Goal: Information Seeking & Learning: Learn about a topic

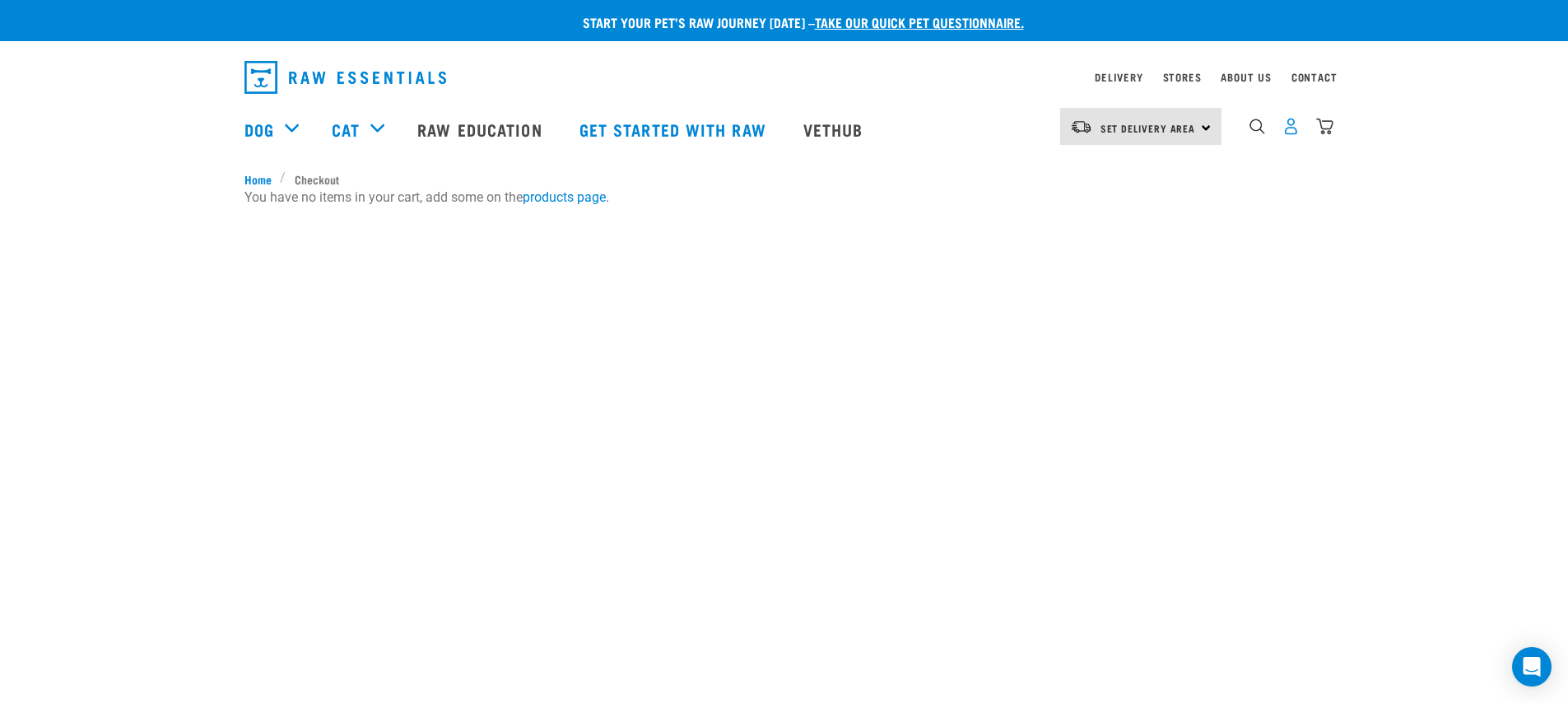
click at [1286, 126] on img "dropdown navigation" at bounding box center [1290, 125] width 17 height 17
click at [1295, 135] on img "dropdown navigation" at bounding box center [1290, 125] width 17 height 17
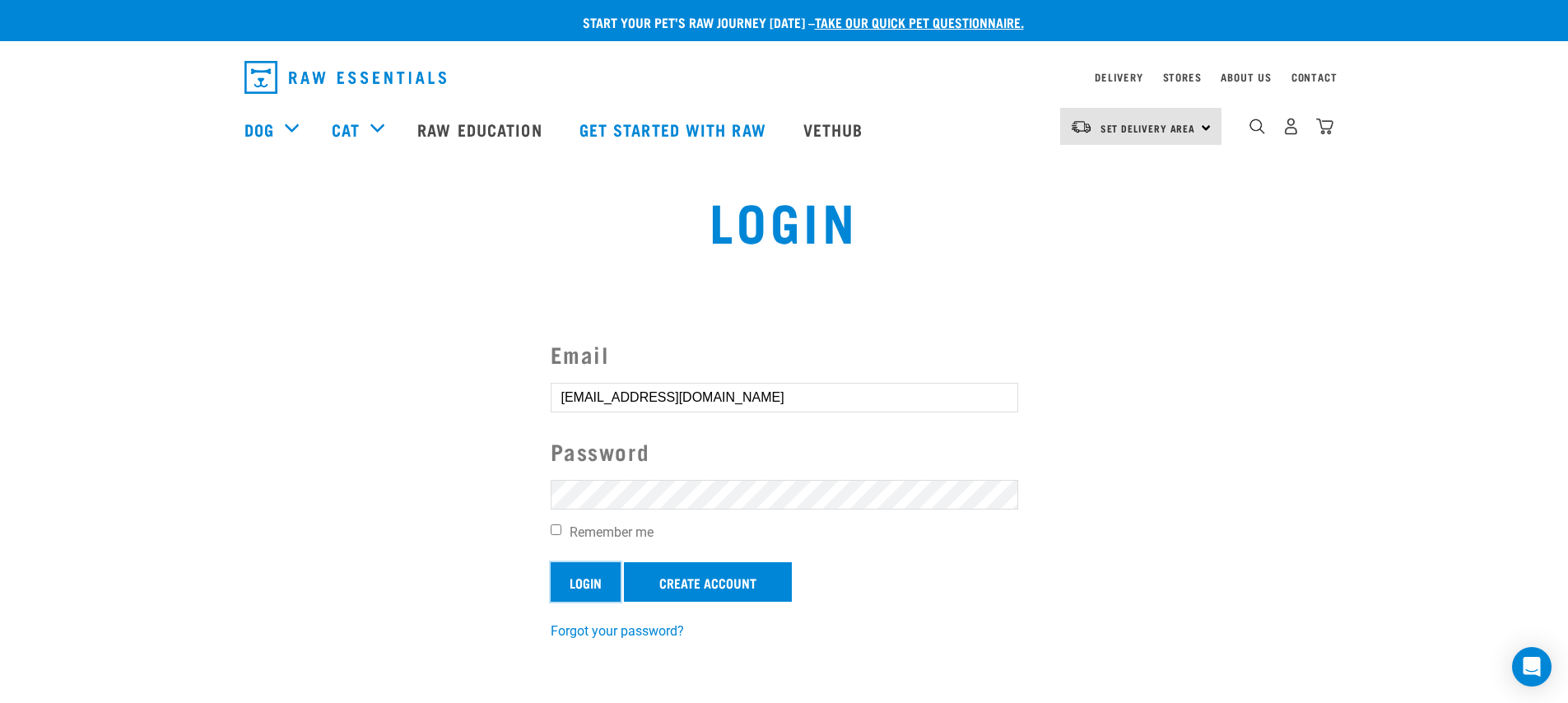
click at [577, 593] on input "Login" at bounding box center [585, 582] width 70 height 39
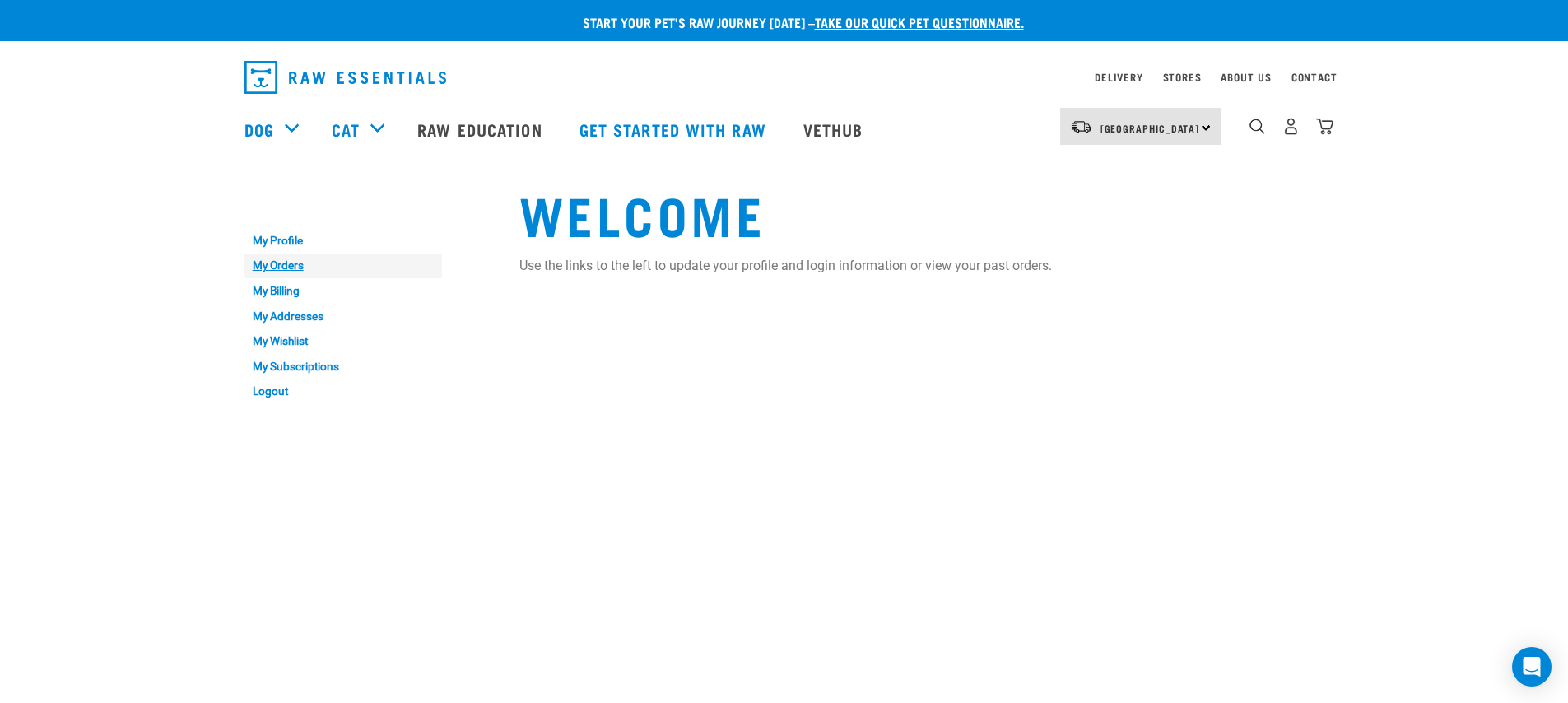
click at [297, 263] on link "My Orders" at bounding box center [343, 266] width 197 height 26
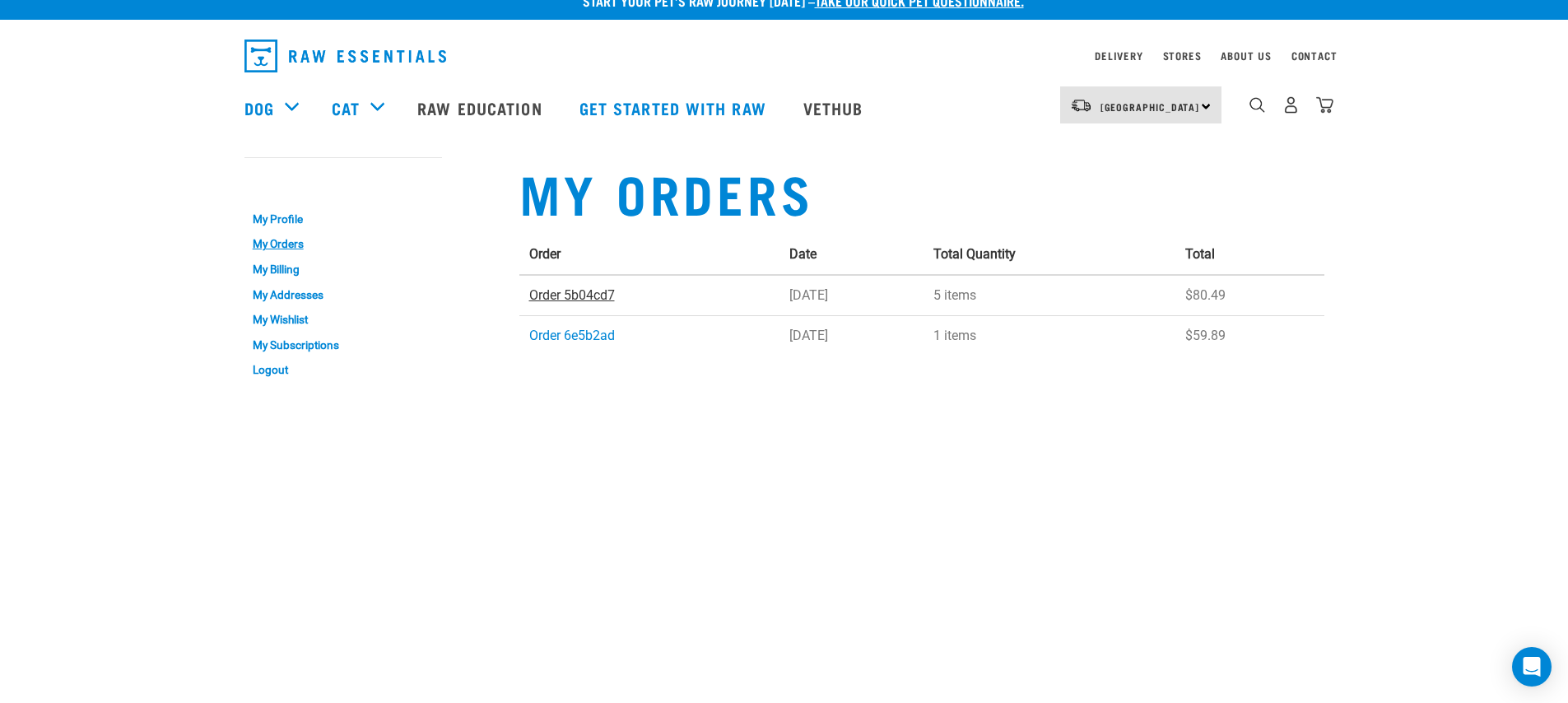
click at [561, 294] on link "Order 5b04cd7" at bounding box center [572, 295] width 85 height 16
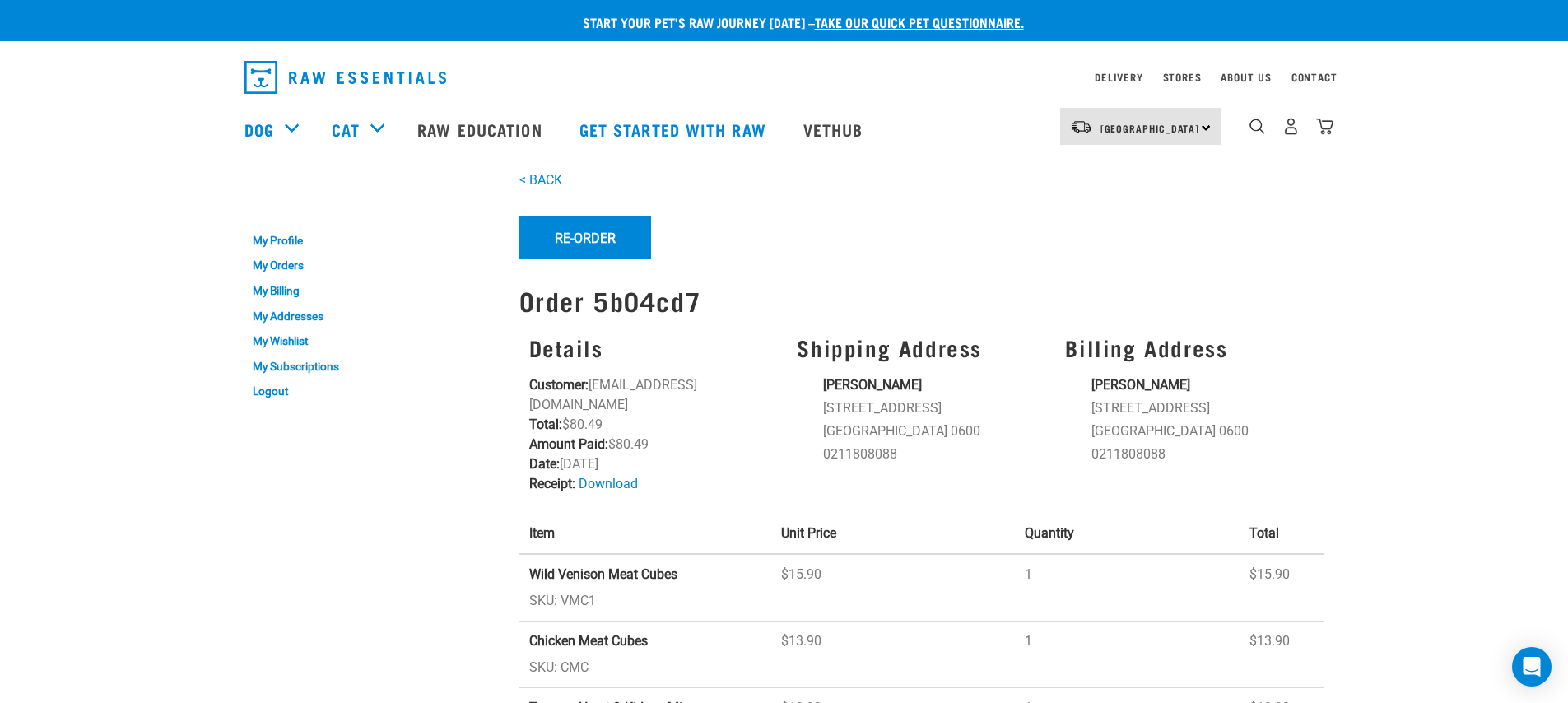
scroll to position [146, 0]
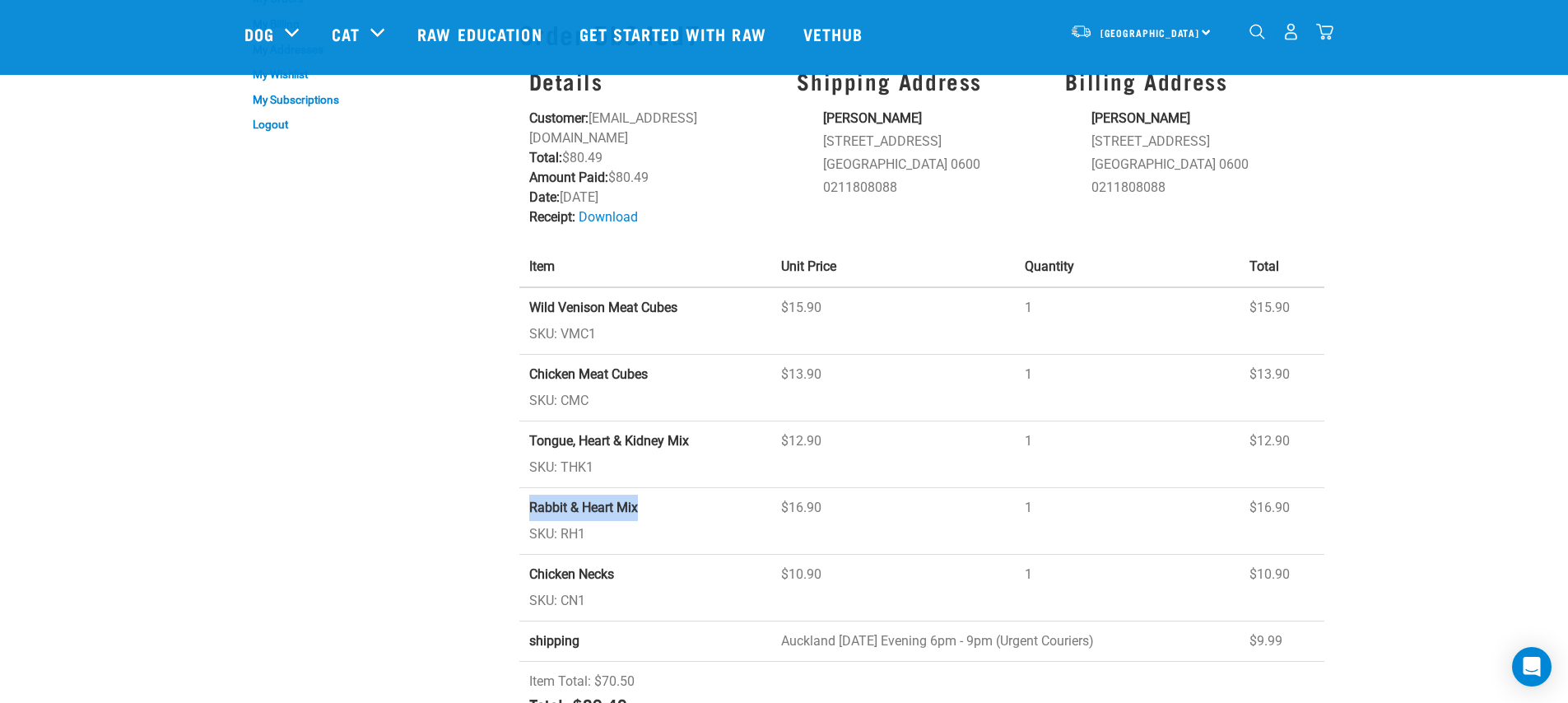
drag, startPoint x: 636, startPoint y: 480, endPoint x: 522, endPoint y: 495, distance: 115.0
click at [522, 495] on td "Rabbit & Heart Mix SKU: RH1" at bounding box center [646, 521] width 252 height 67
copy strong "Rabbit & Heart Mix"
click at [641, 514] on td "Rabbit & Heart Mix SKU: RH1" at bounding box center [646, 521] width 252 height 67
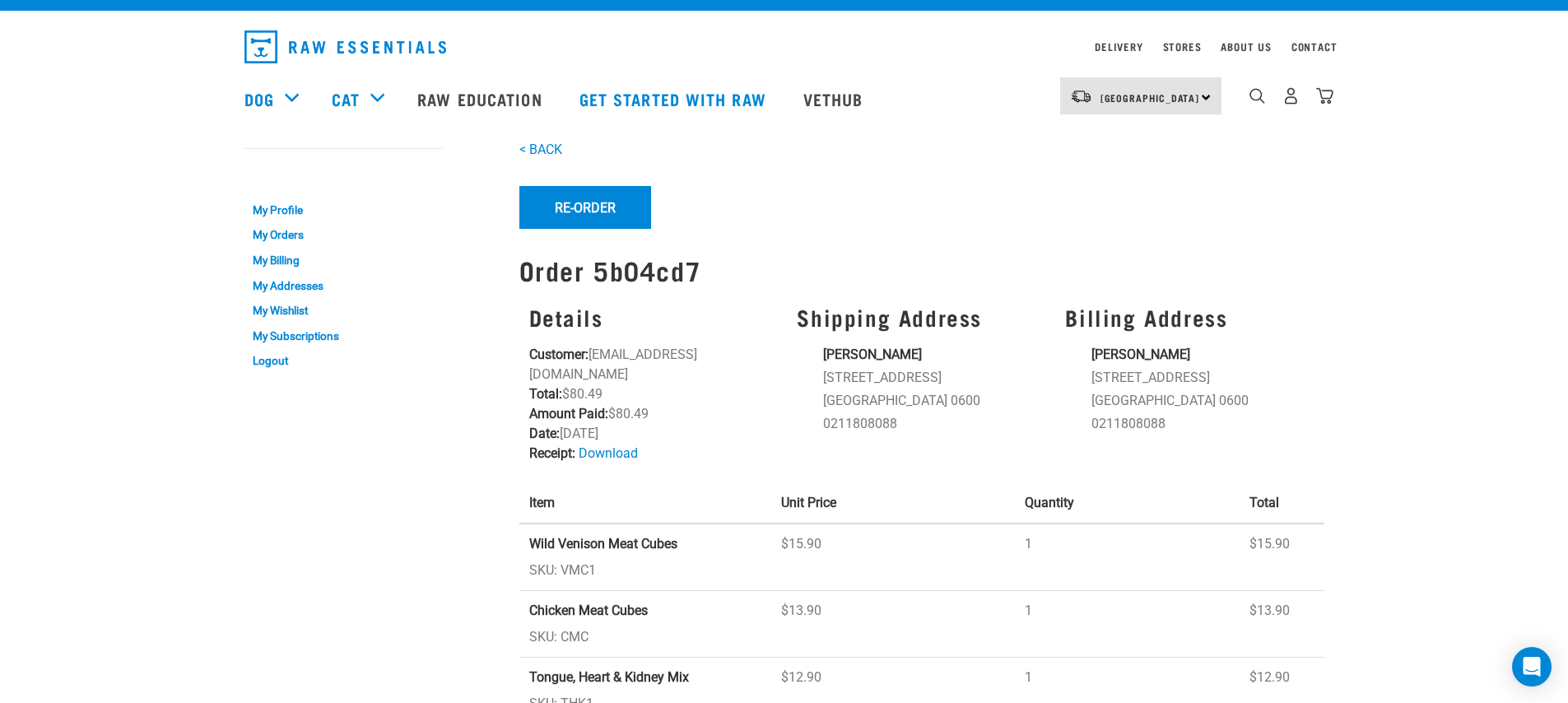
scroll to position [0, 0]
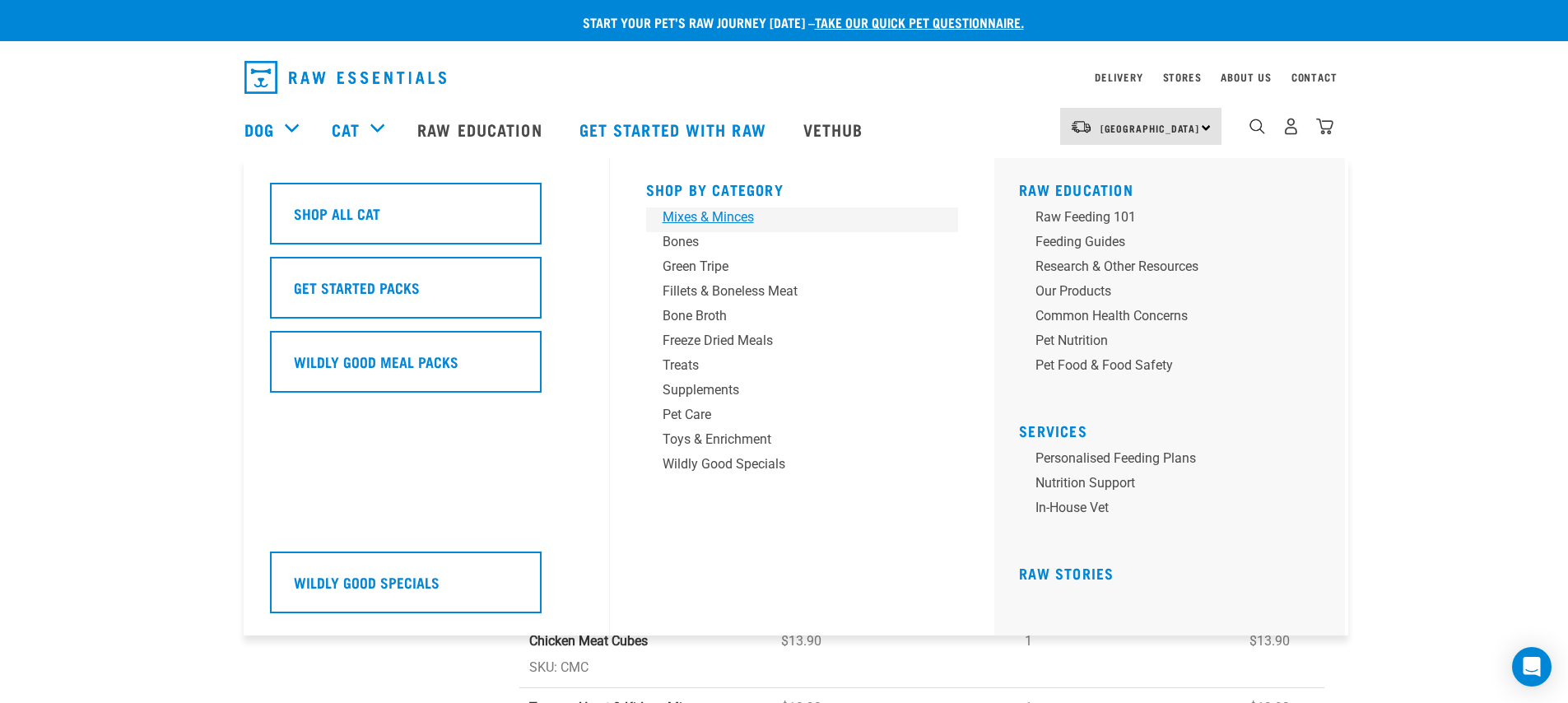
click at [716, 223] on div "Mixes & Minces" at bounding box center [791, 217] width 257 height 20
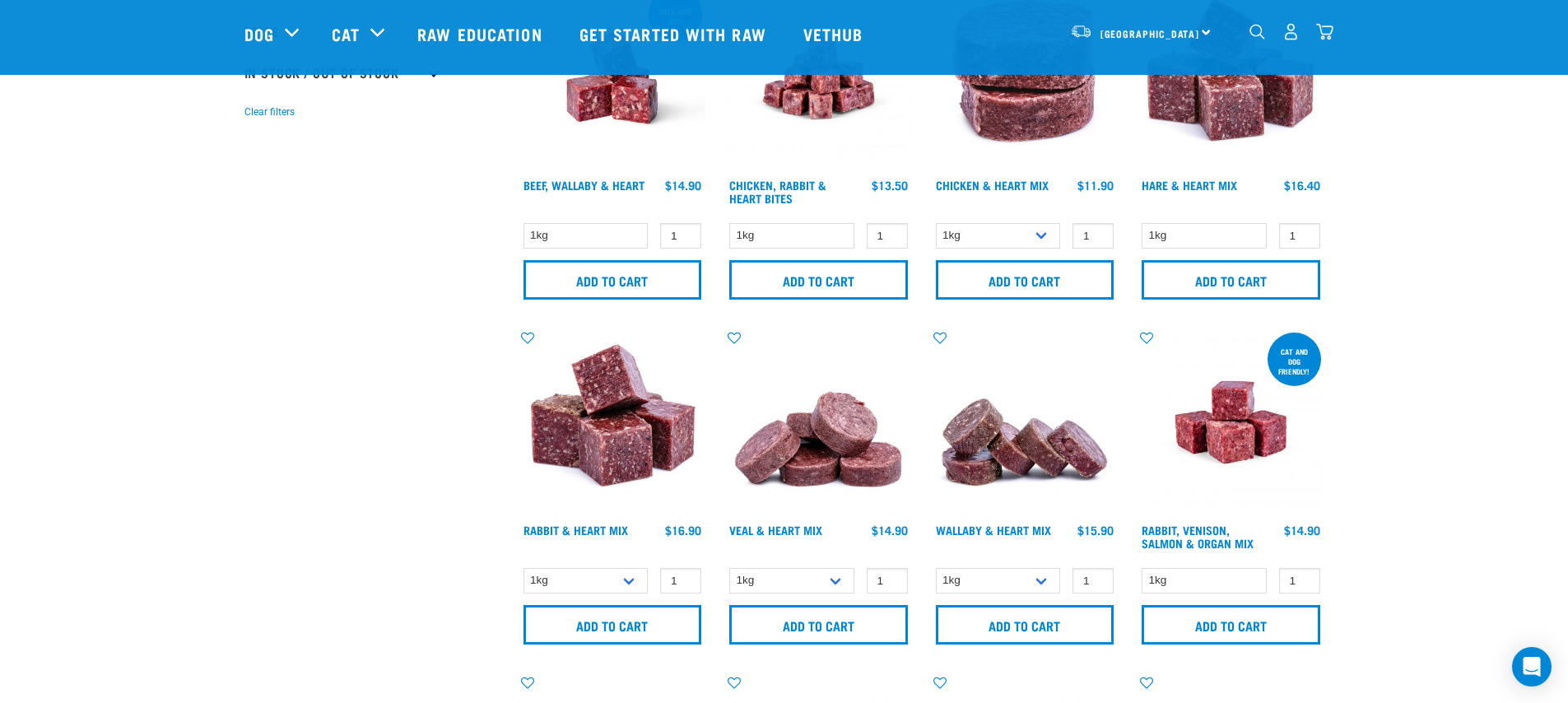
scroll to position [371, 0]
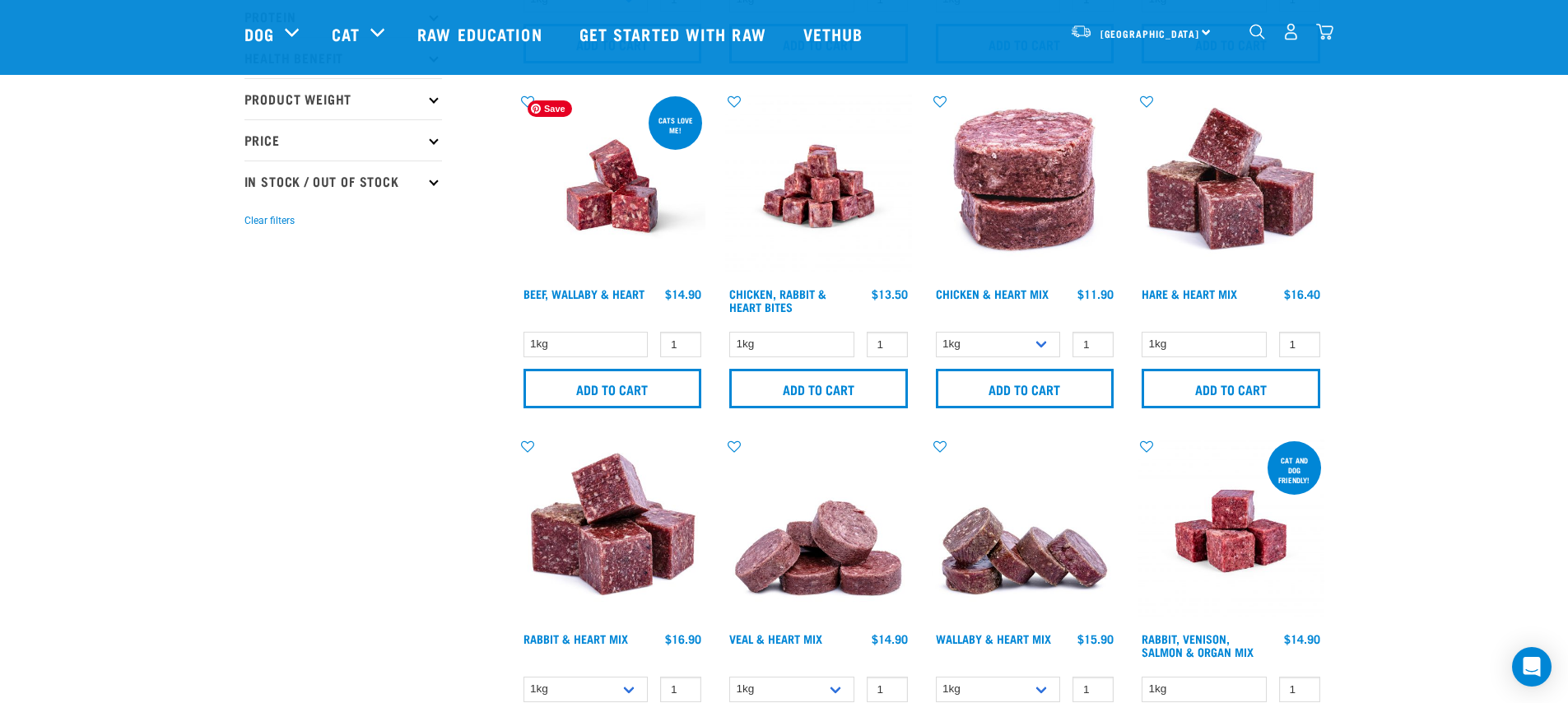
click at [578, 239] on img at bounding box center [613, 187] width 187 height 187
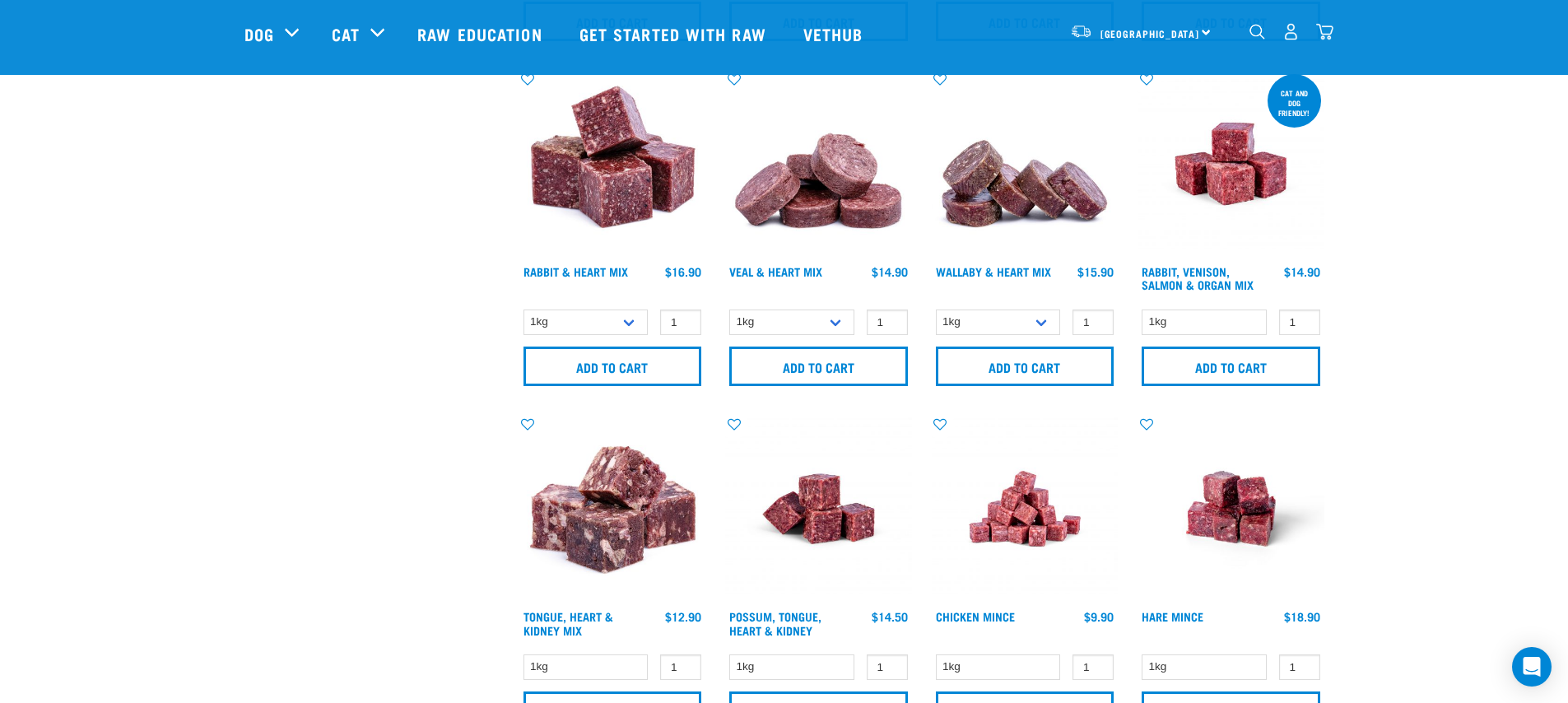
scroll to position [761, 0]
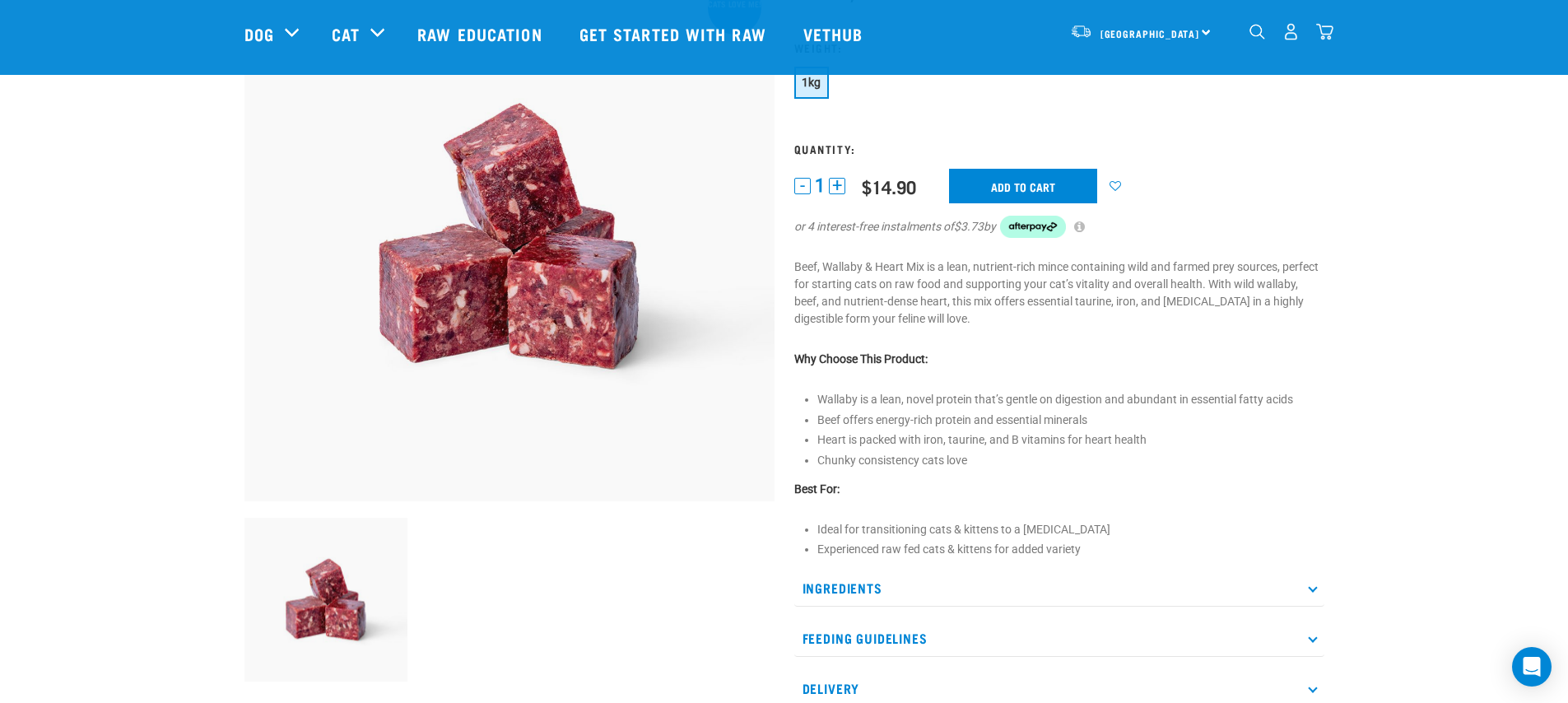
scroll to position [214, 0]
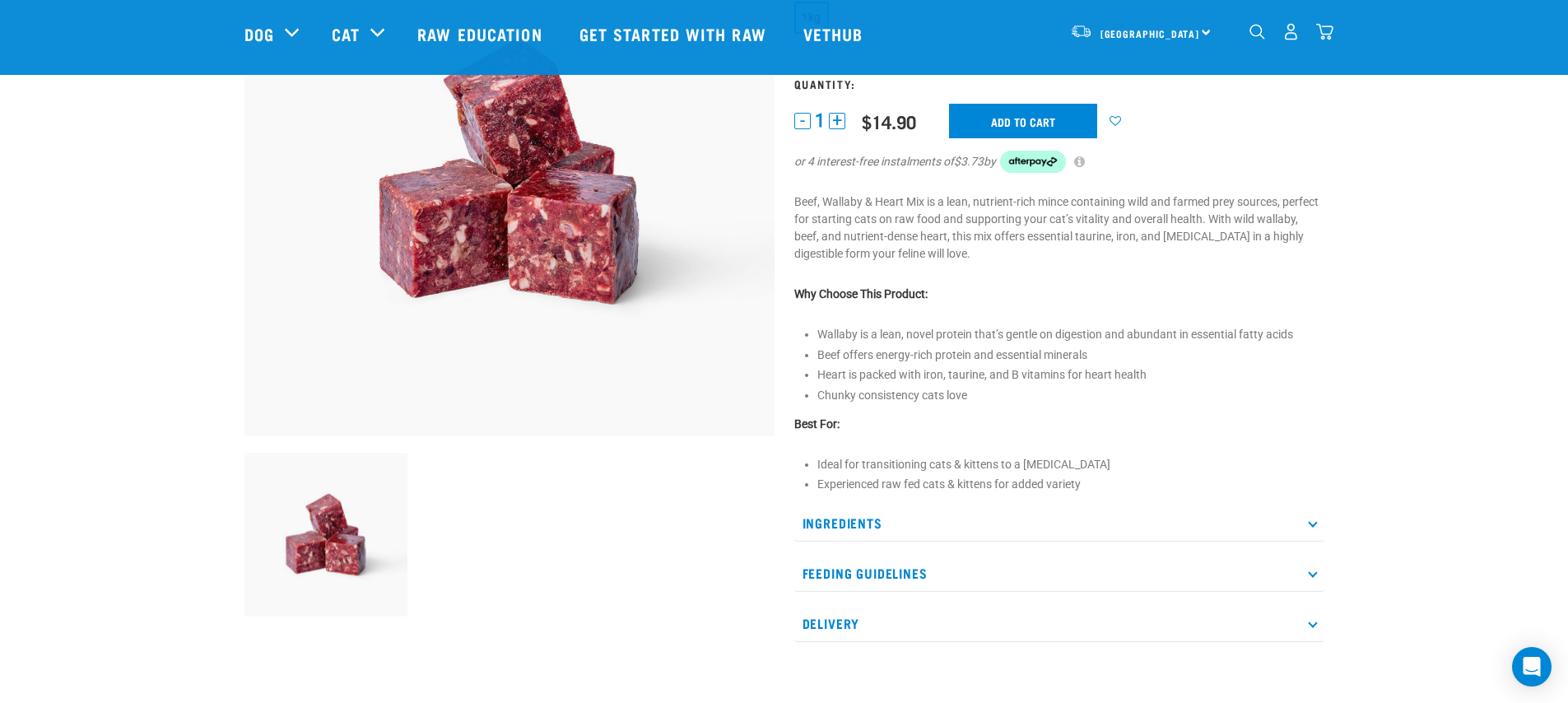
click at [959, 530] on p "Ingredients" at bounding box center [1059, 523] width 530 height 37
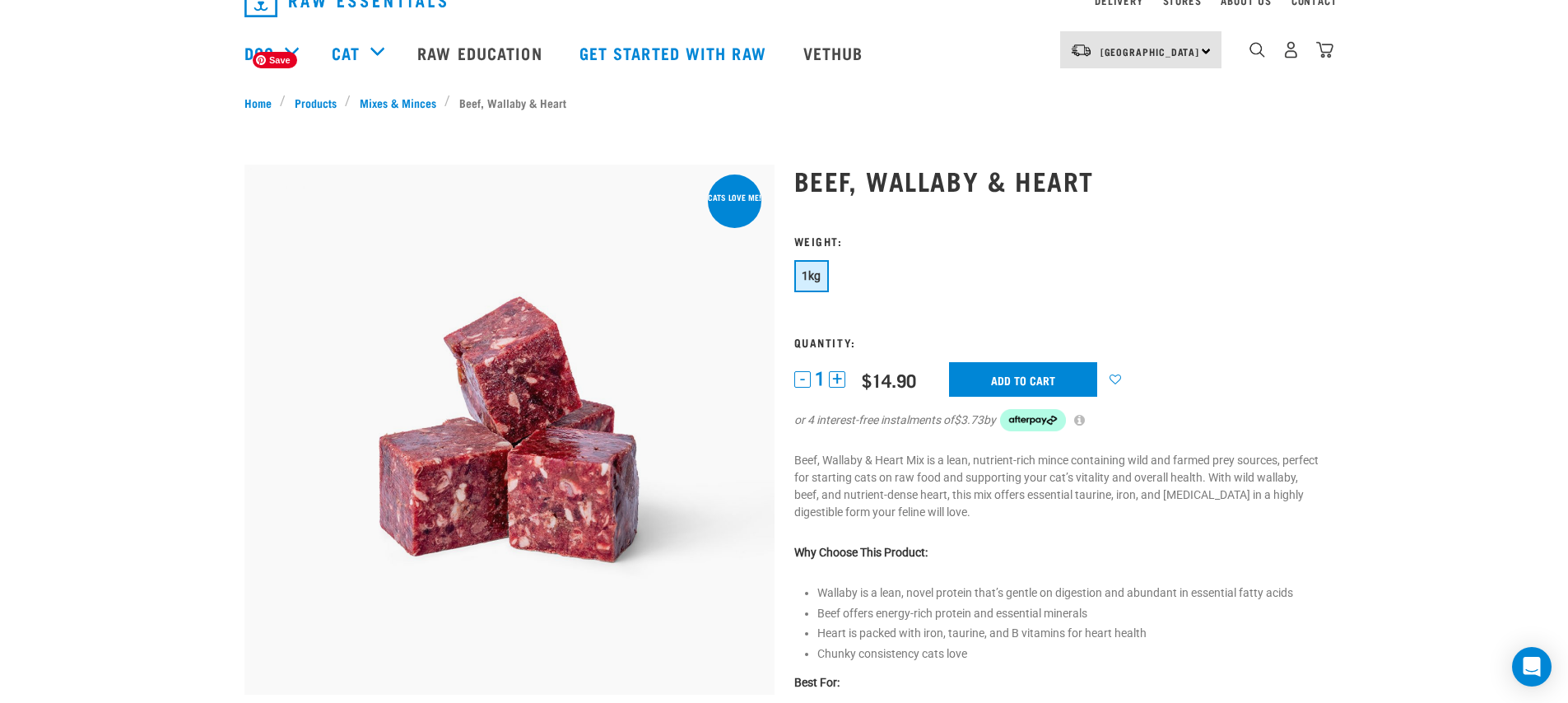
scroll to position [0, 0]
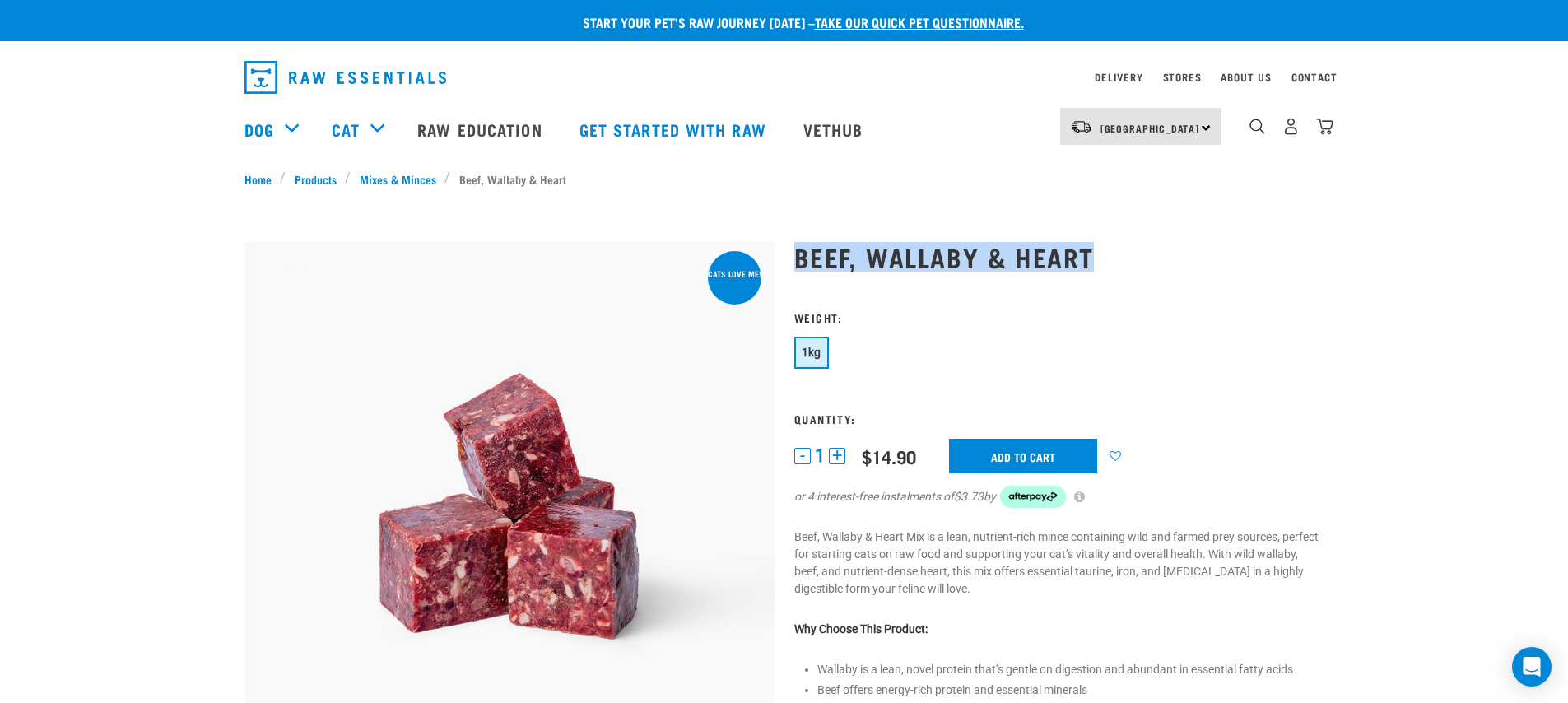
drag, startPoint x: 1009, startPoint y: 240, endPoint x: 800, endPoint y: 240, distance: 209.0
click at [800, 240] on div "Beef, Wallaby & Heart 1kg" at bounding box center [1059, 685] width 550 height 934
copy h1 "Beef, Wallaby & Heart"
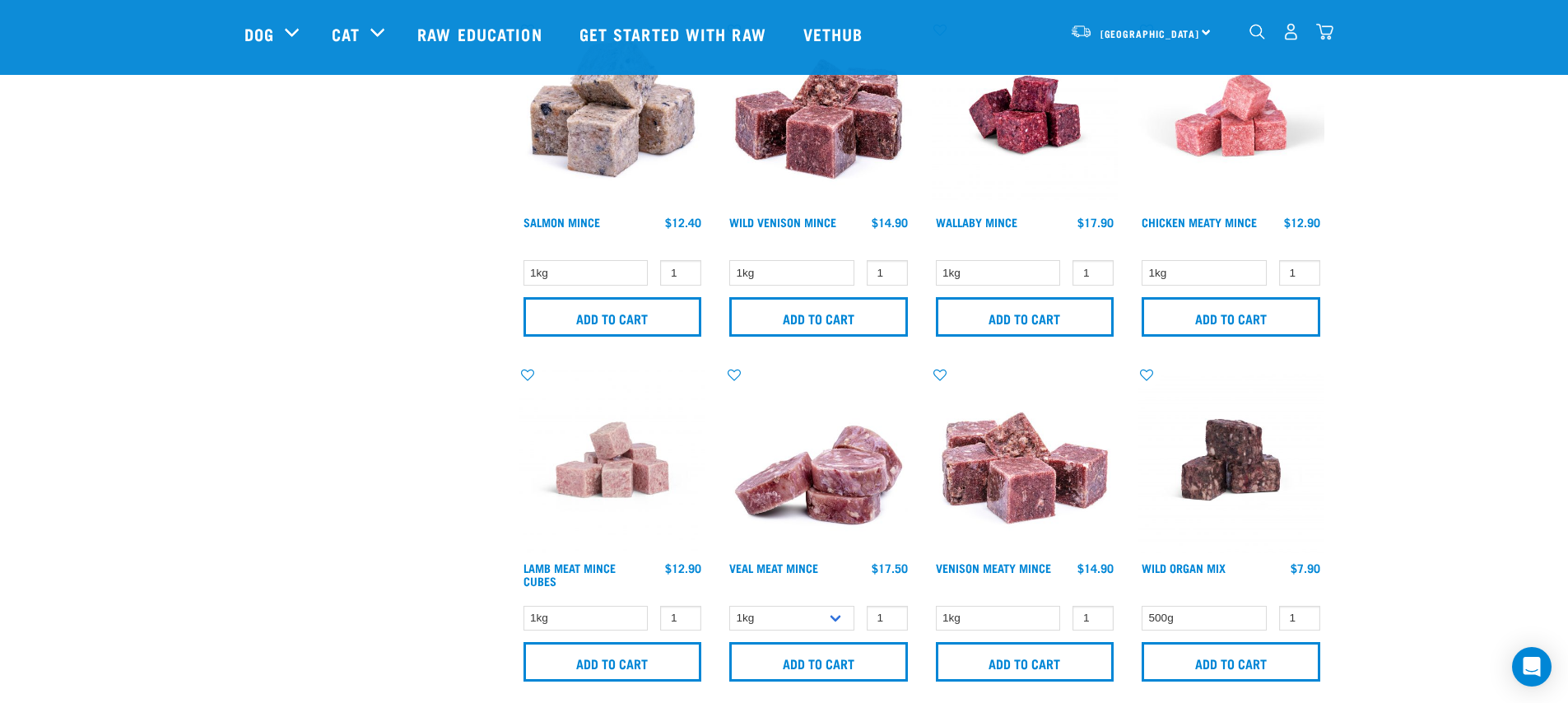
scroll to position [1538, 0]
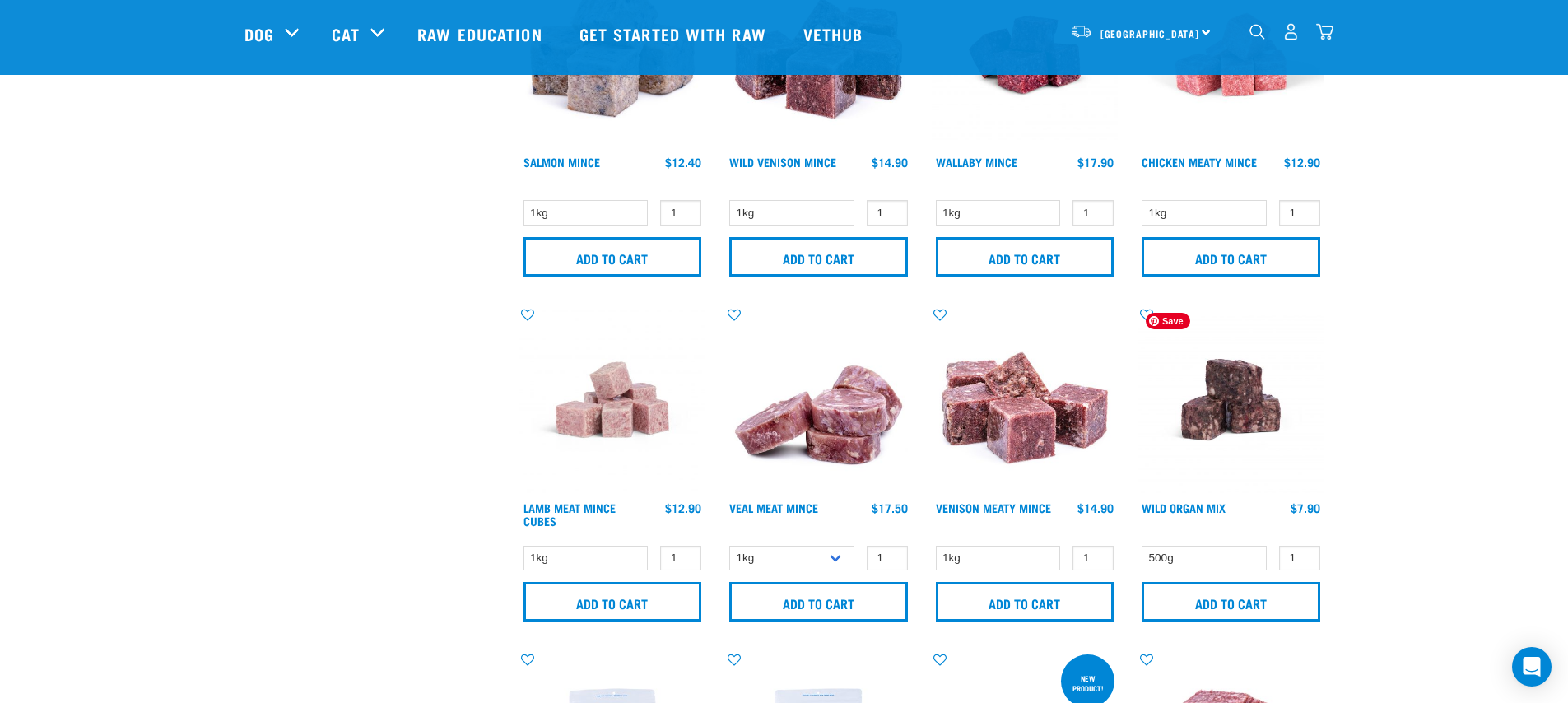
click at [1212, 397] on img at bounding box center [1230, 400] width 187 height 187
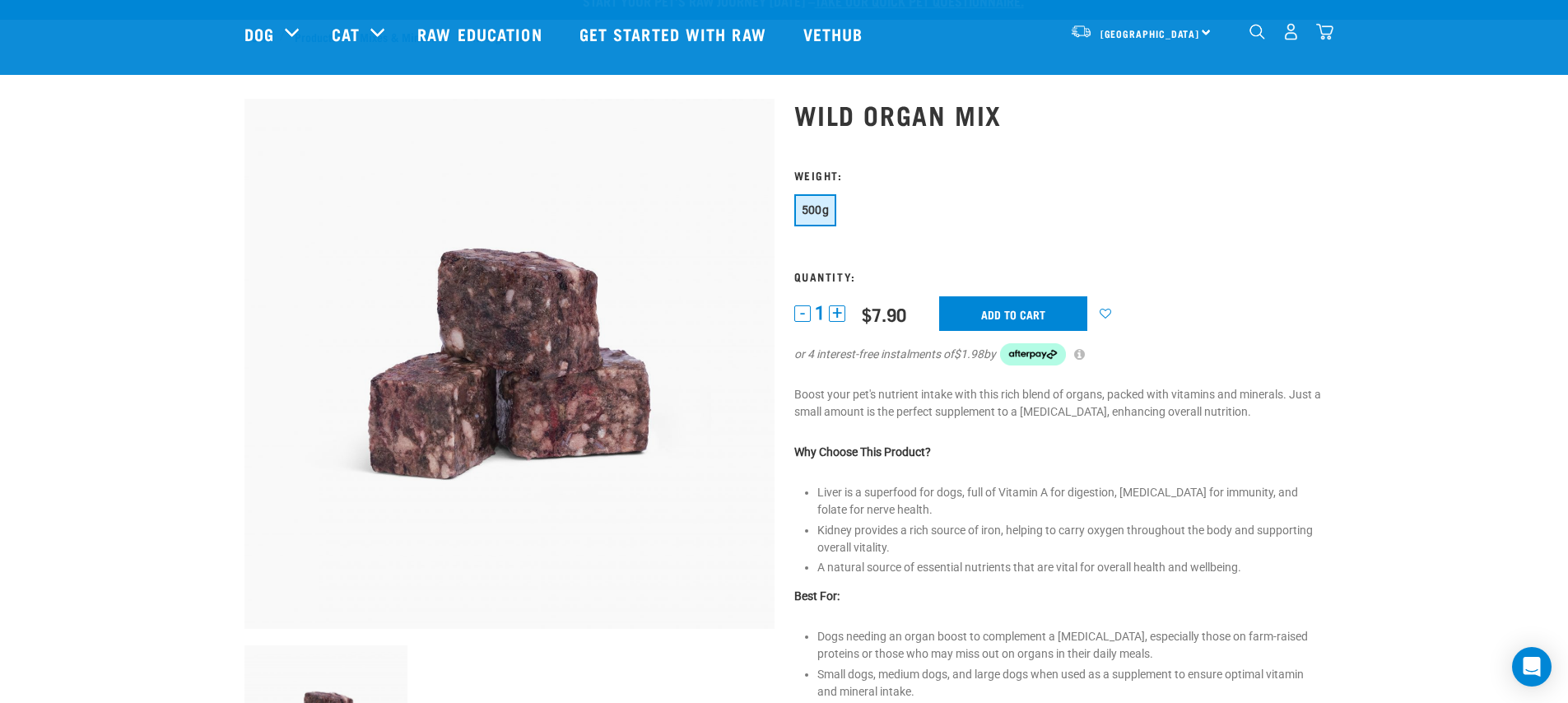
scroll to position [99, 0]
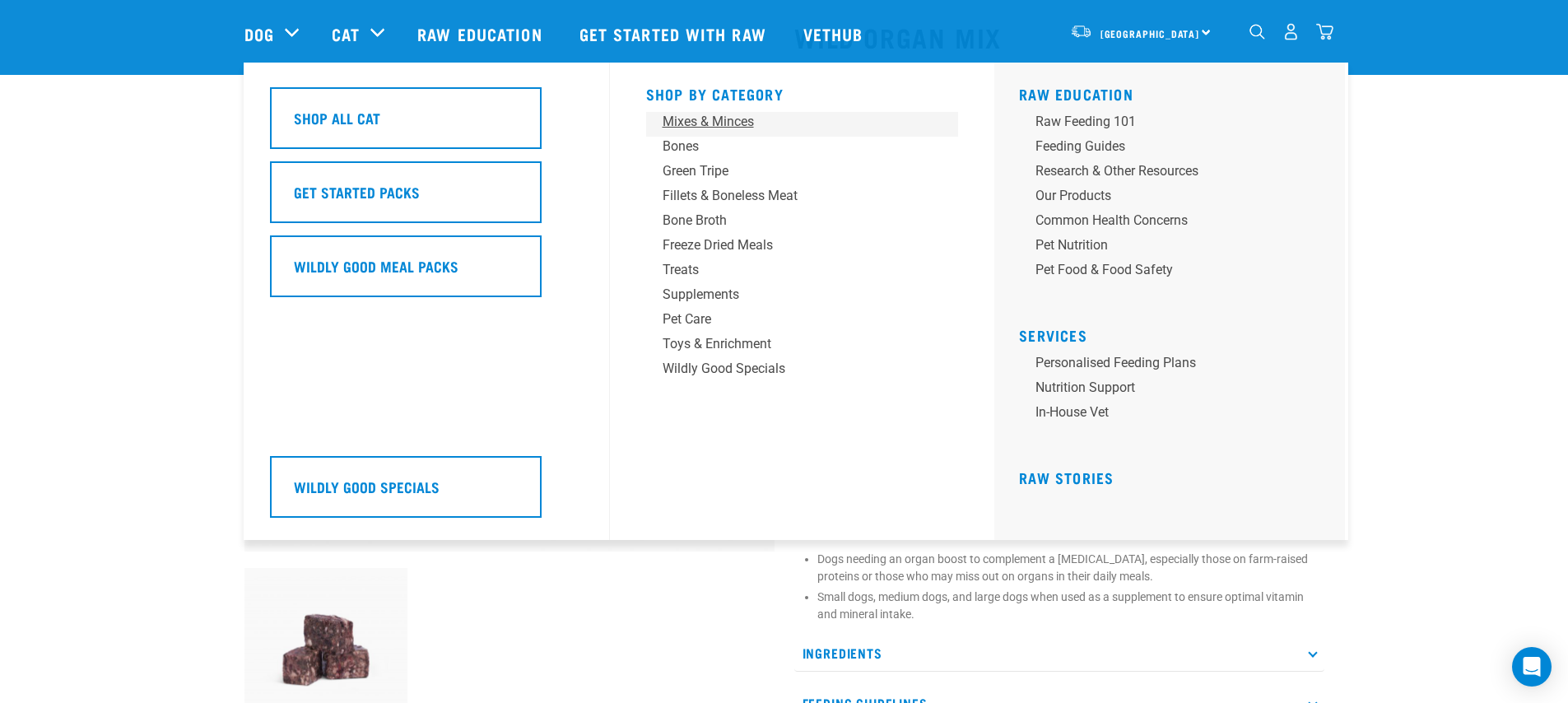
click at [702, 127] on div "Mixes & Minces" at bounding box center [791, 122] width 257 height 20
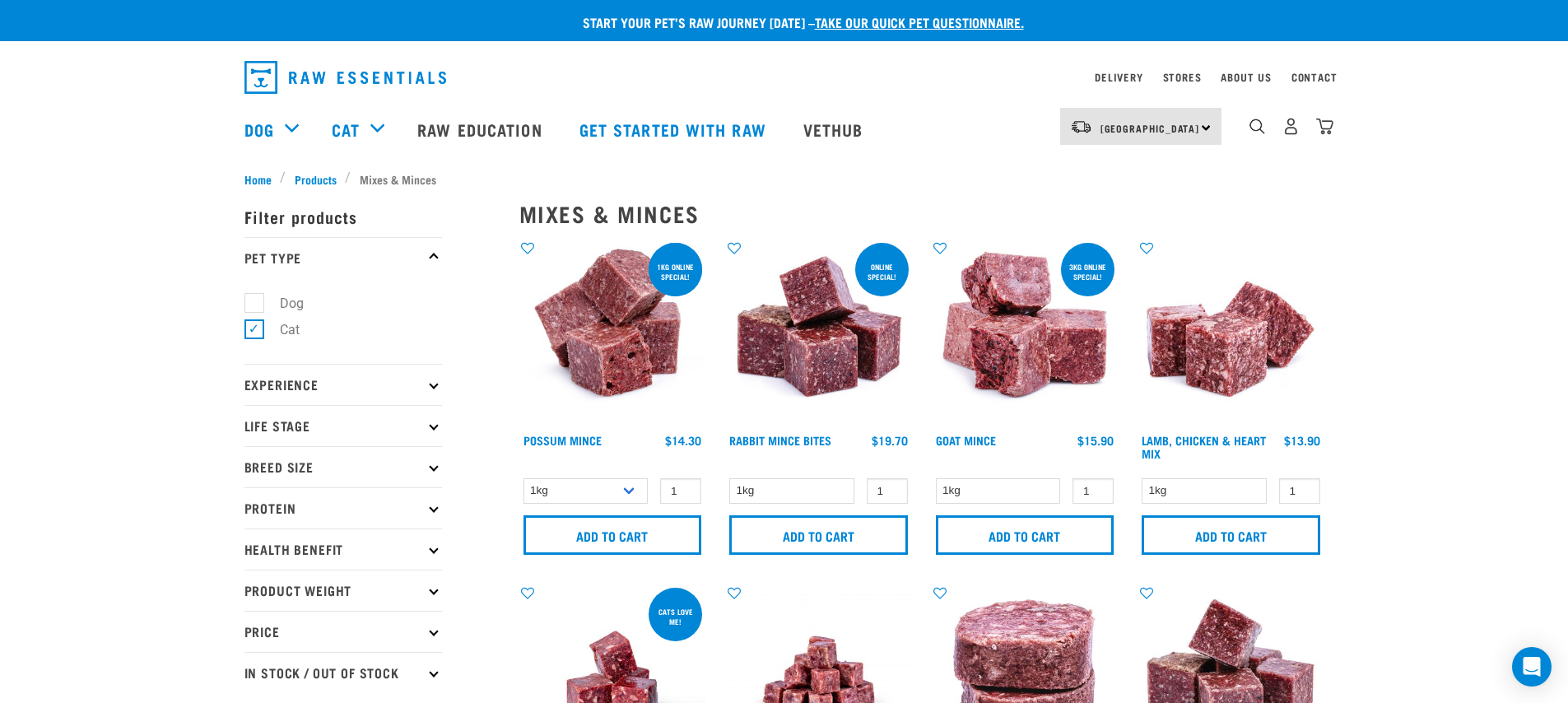
click at [352, 428] on p "Life Stage" at bounding box center [343, 426] width 197 height 41
click at [290, 501] on label "Kitten" at bounding box center [286, 497] width 67 height 20
click at [255, 499] on input "Kitten" at bounding box center [250, 494] width 11 height 11
checkbox input "true"
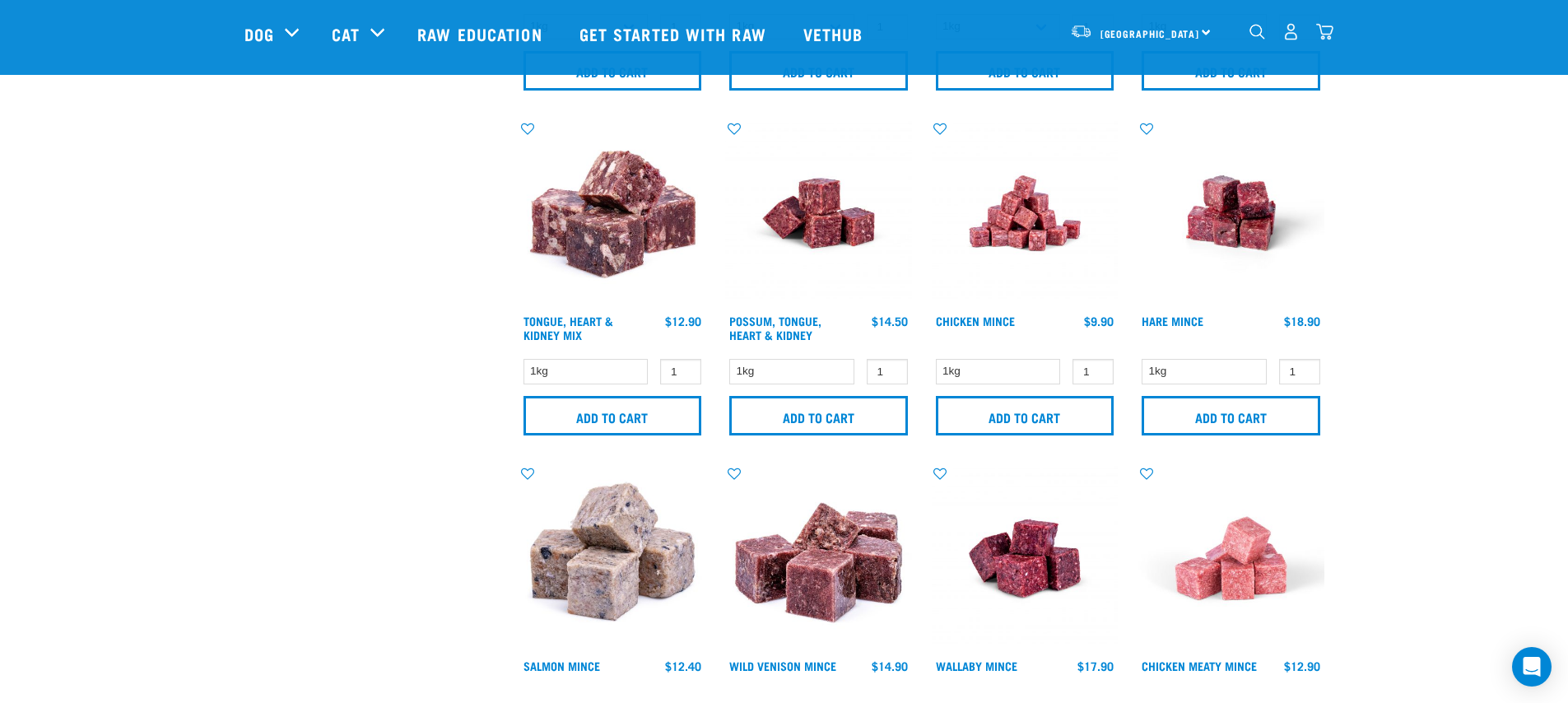
scroll to position [1110, 0]
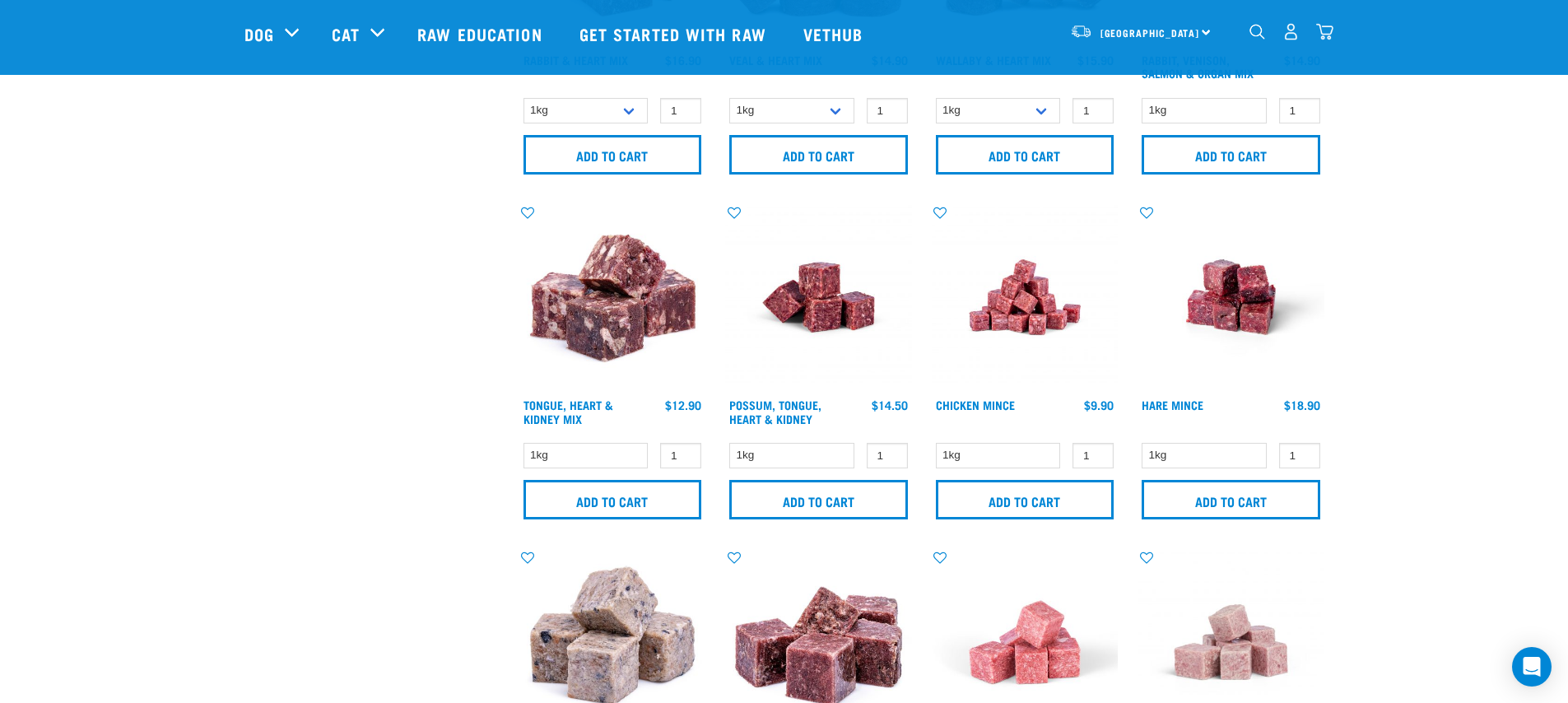
scroll to position [1024, 0]
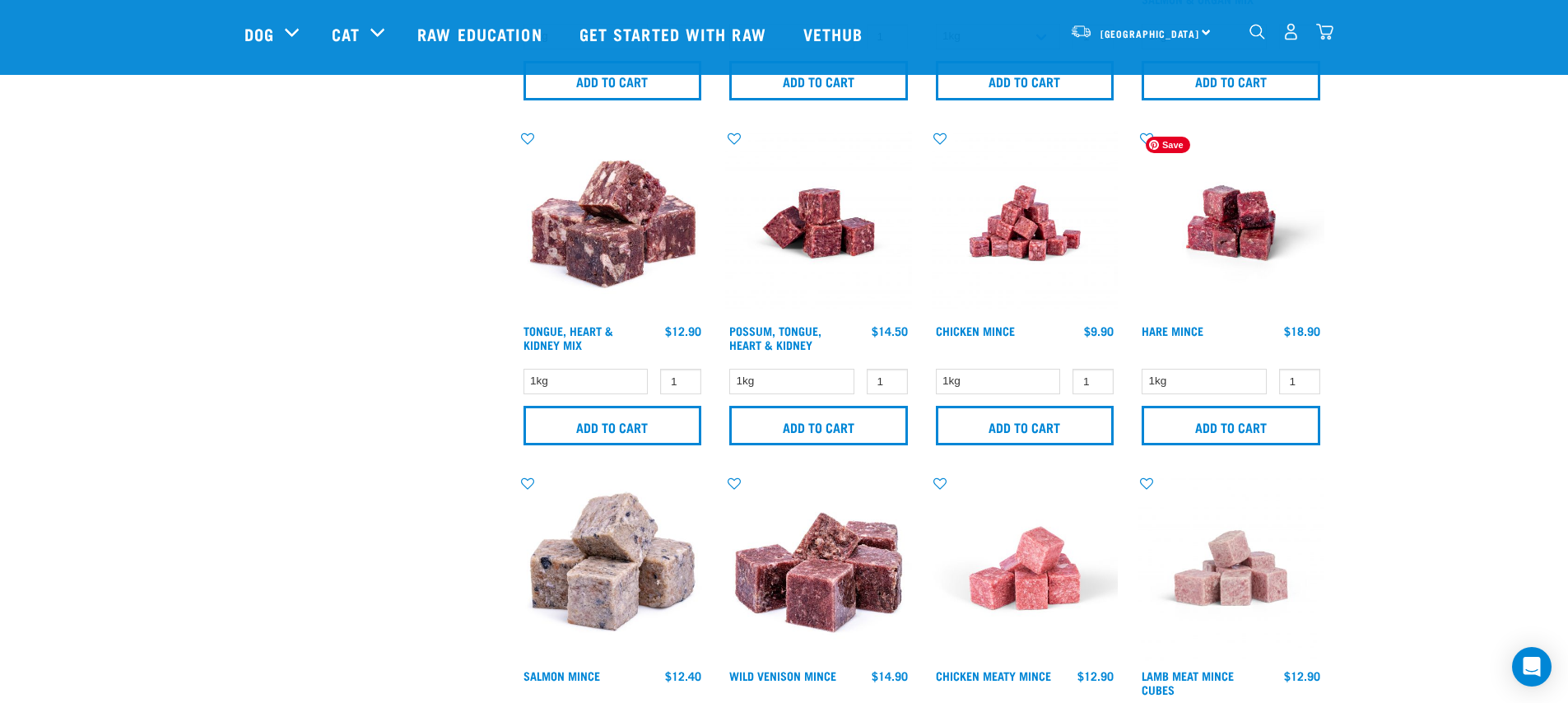
click at [1270, 253] on img at bounding box center [1230, 223] width 187 height 187
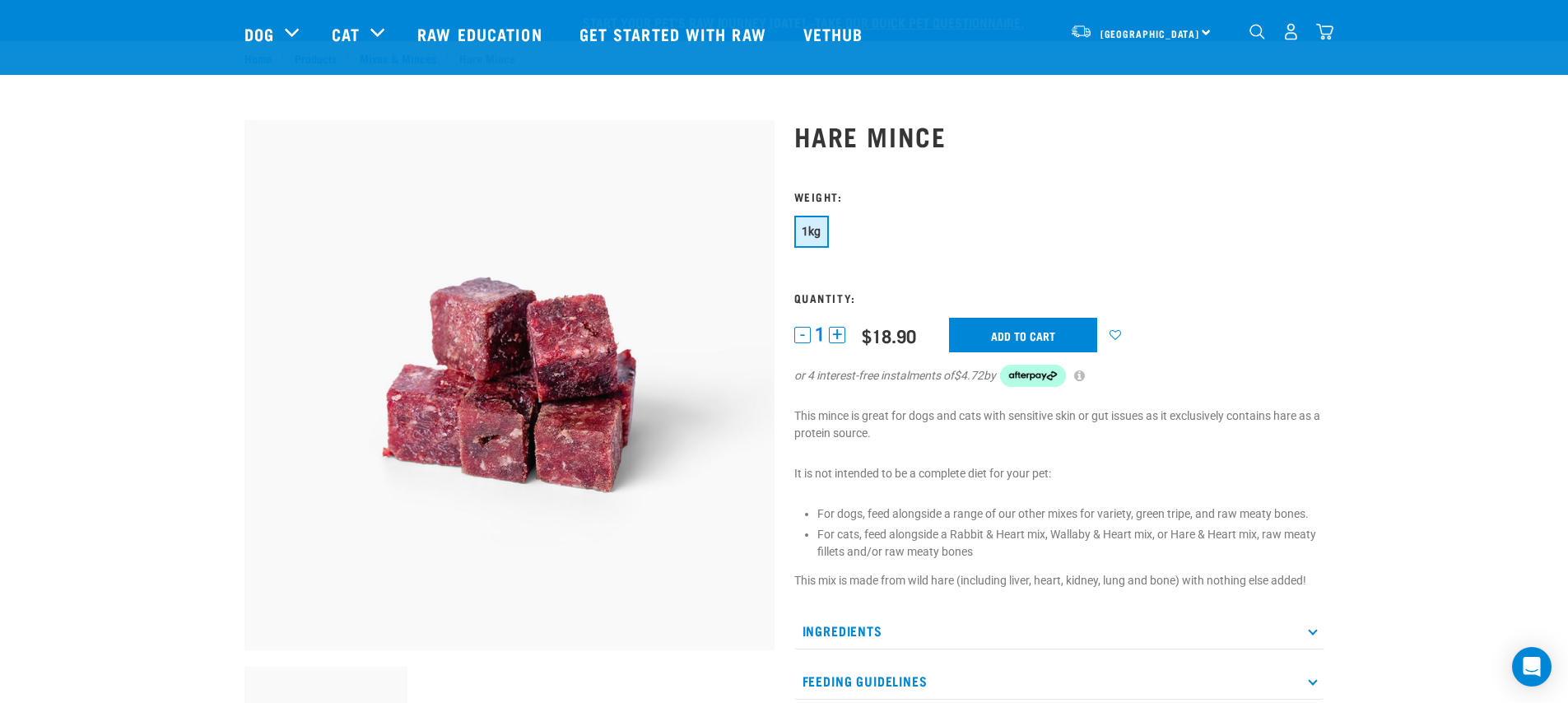
scroll to position [138, 0]
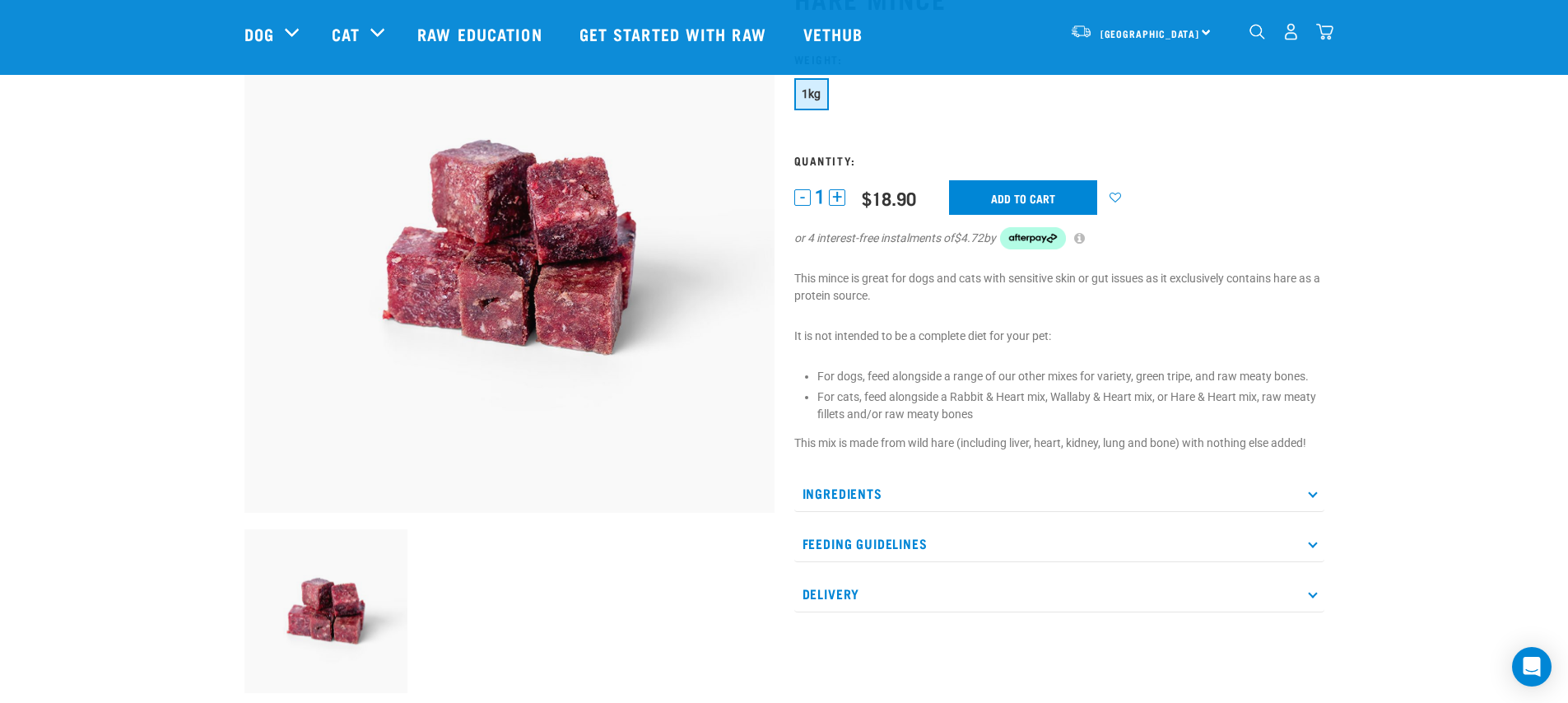
click at [924, 494] on p "Ingredients" at bounding box center [1059, 494] width 530 height 37
click at [926, 492] on p "Ingredients" at bounding box center [1059, 494] width 530 height 37
click at [925, 484] on p "Ingredients" at bounding box center [1059, 494] width 530 height 37
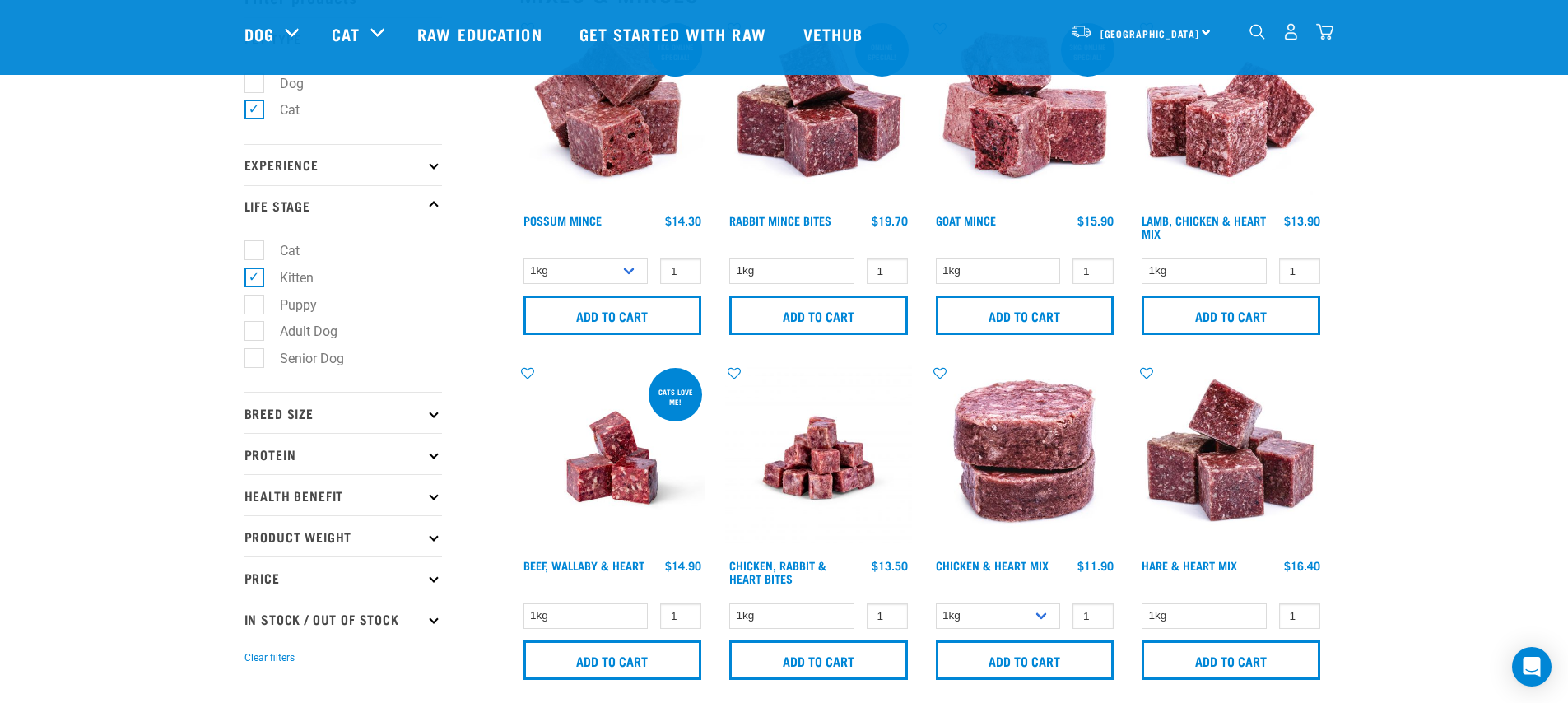
scroll to position [21, 0]
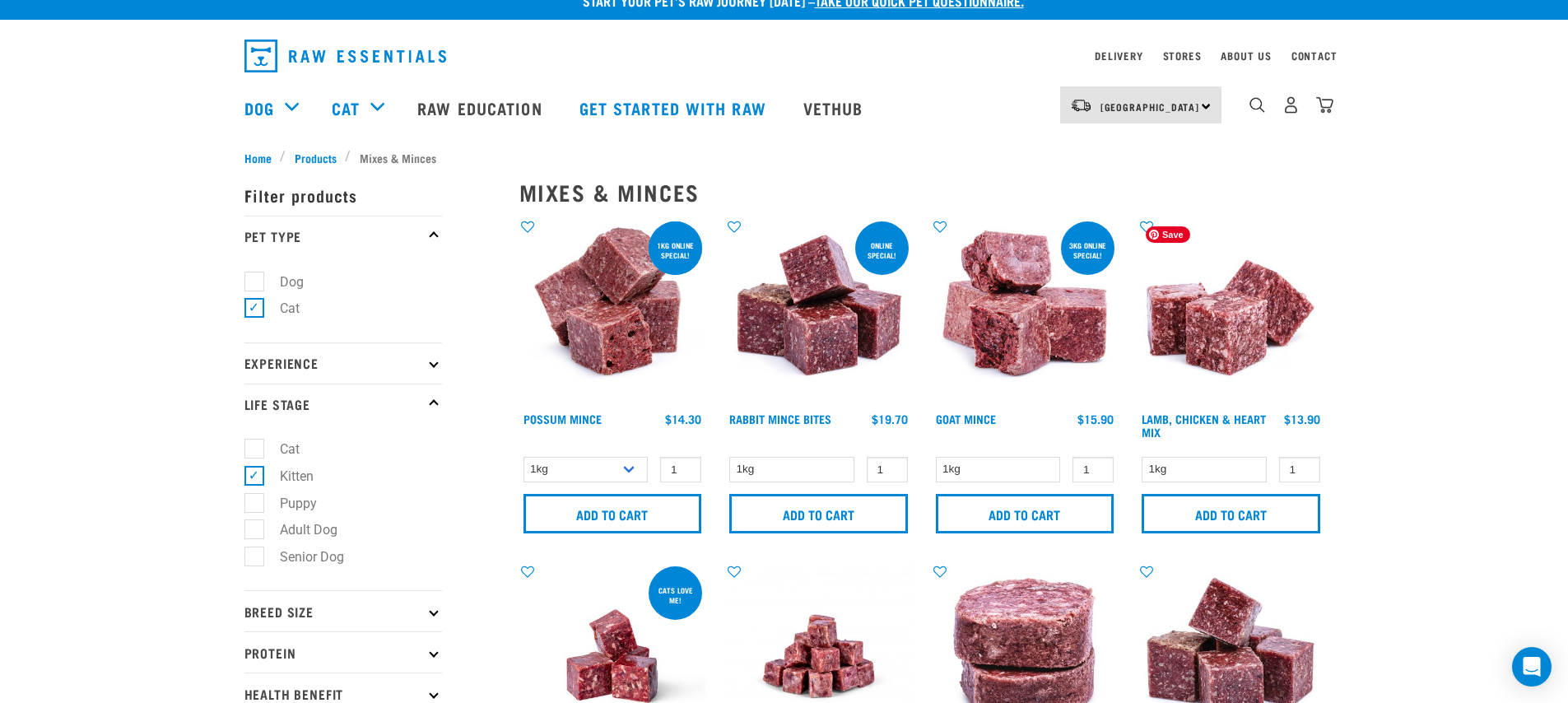
click at [1175, 362] on img at bounding box center [1230, 312] width 187 height 187
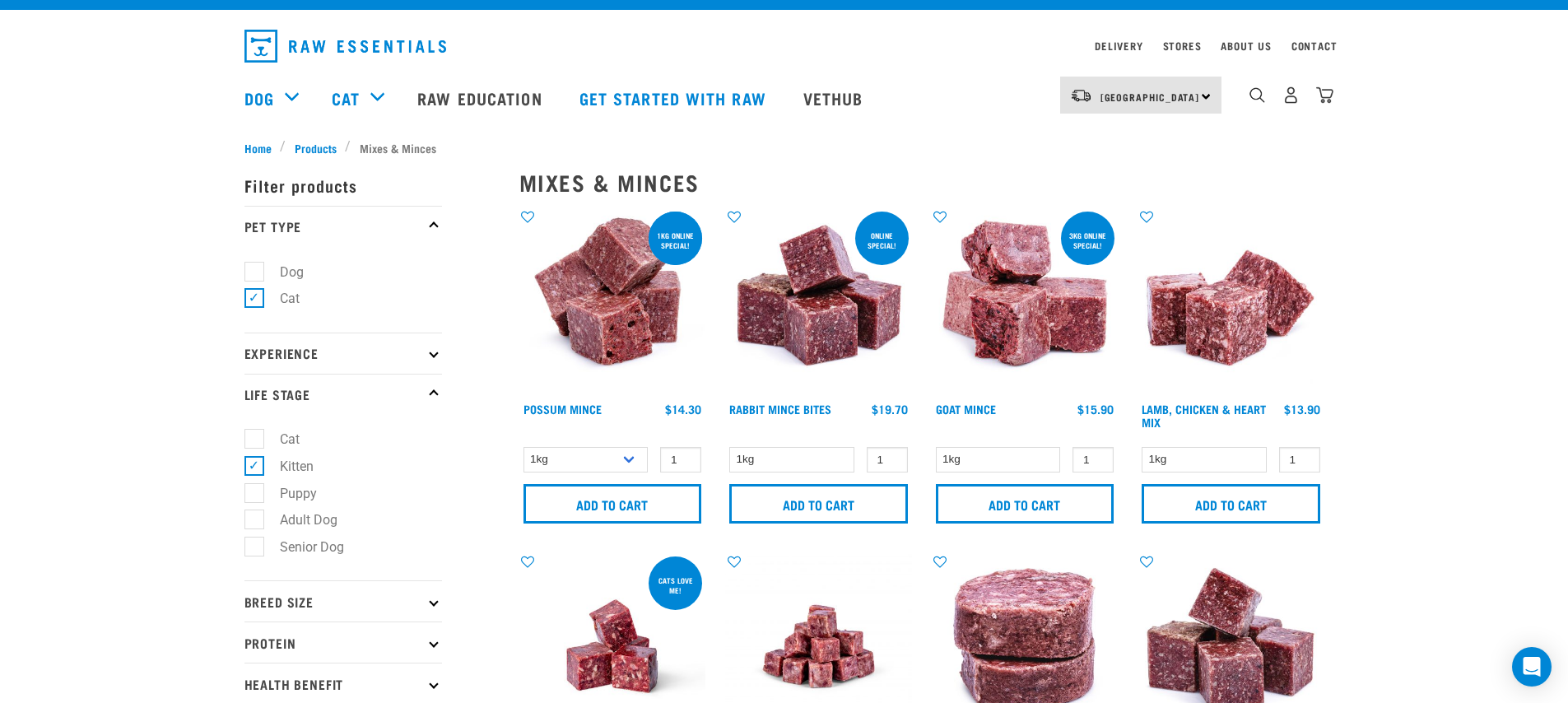
scroll to position [52, 0]
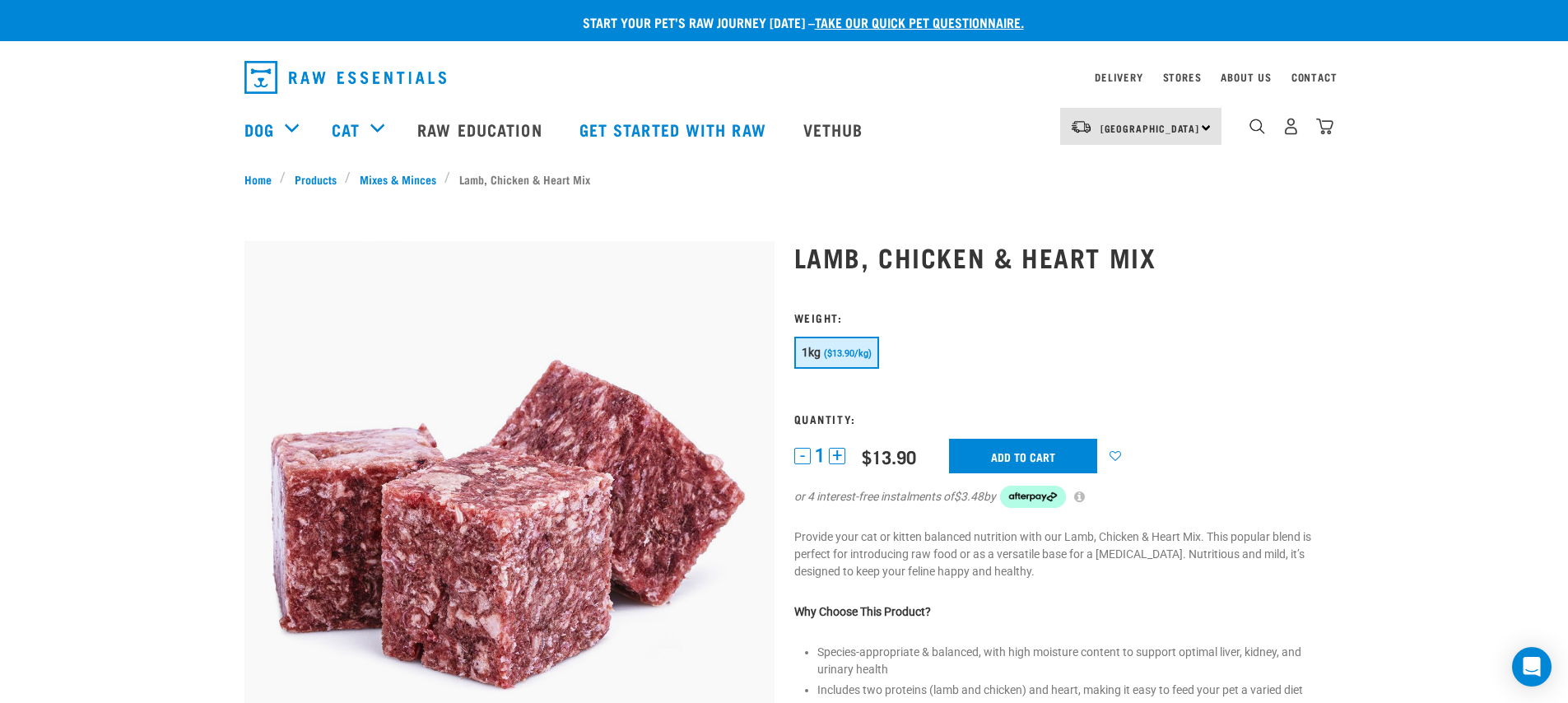
scroll to position [31, 0]
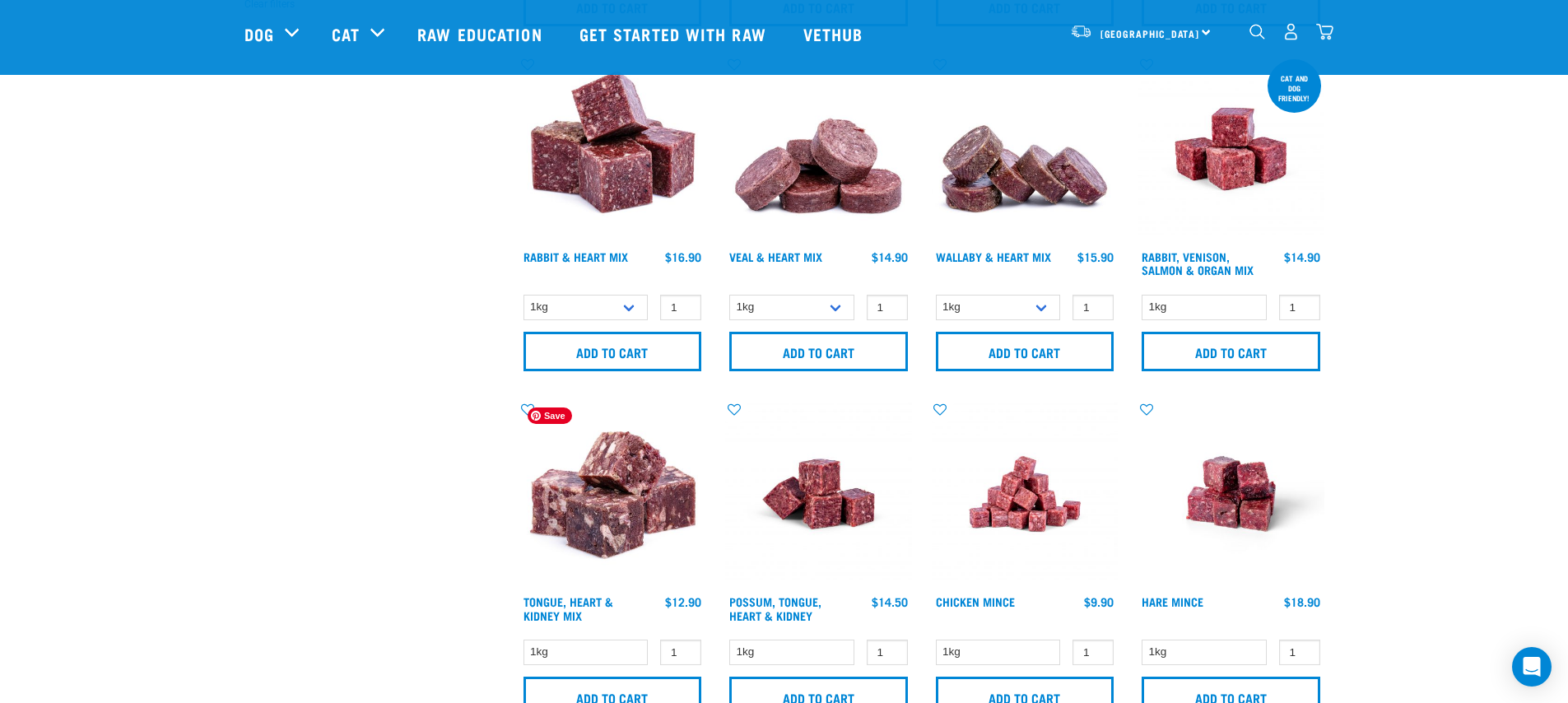
scroll to position [808, 0]
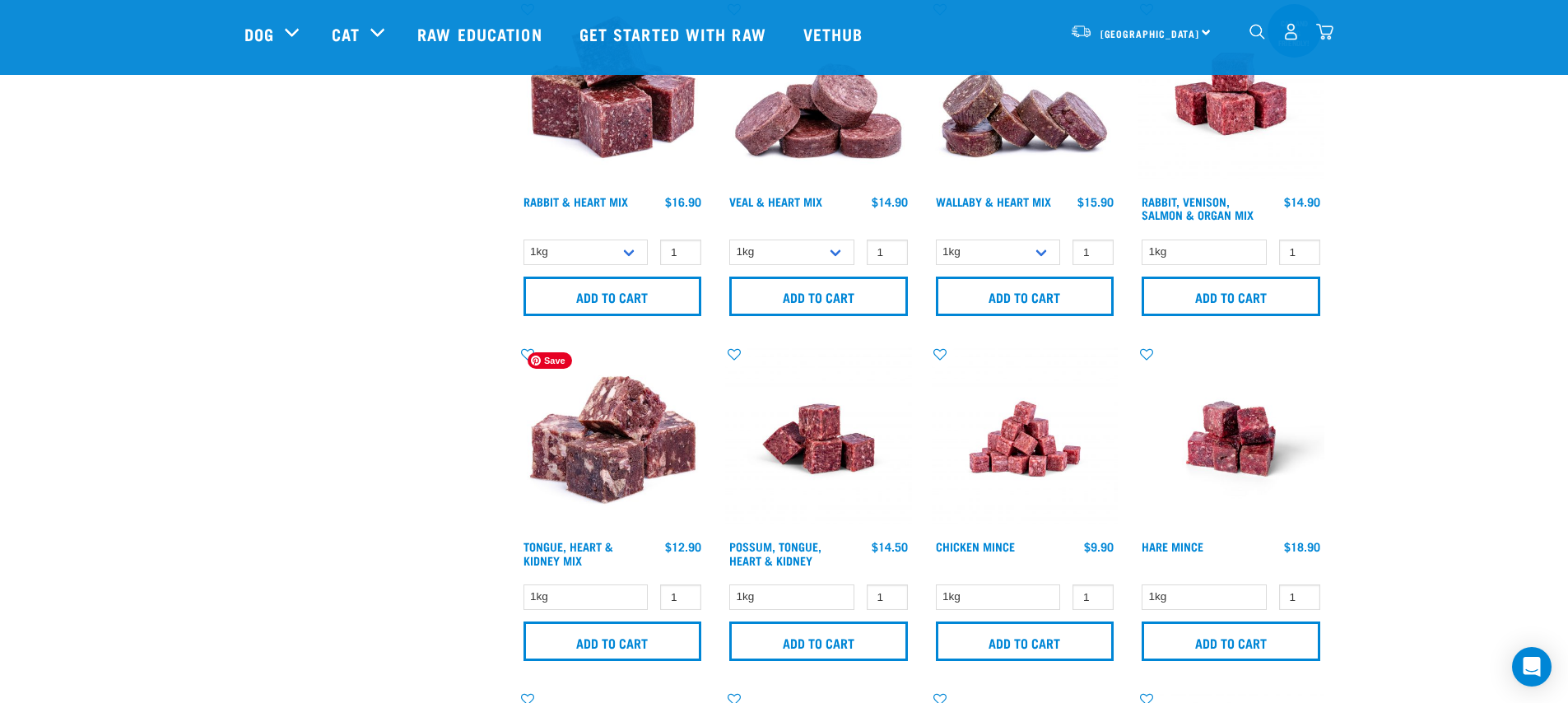
click at [609, 490] on img at bounding box center [613, 439] width 187 height 187
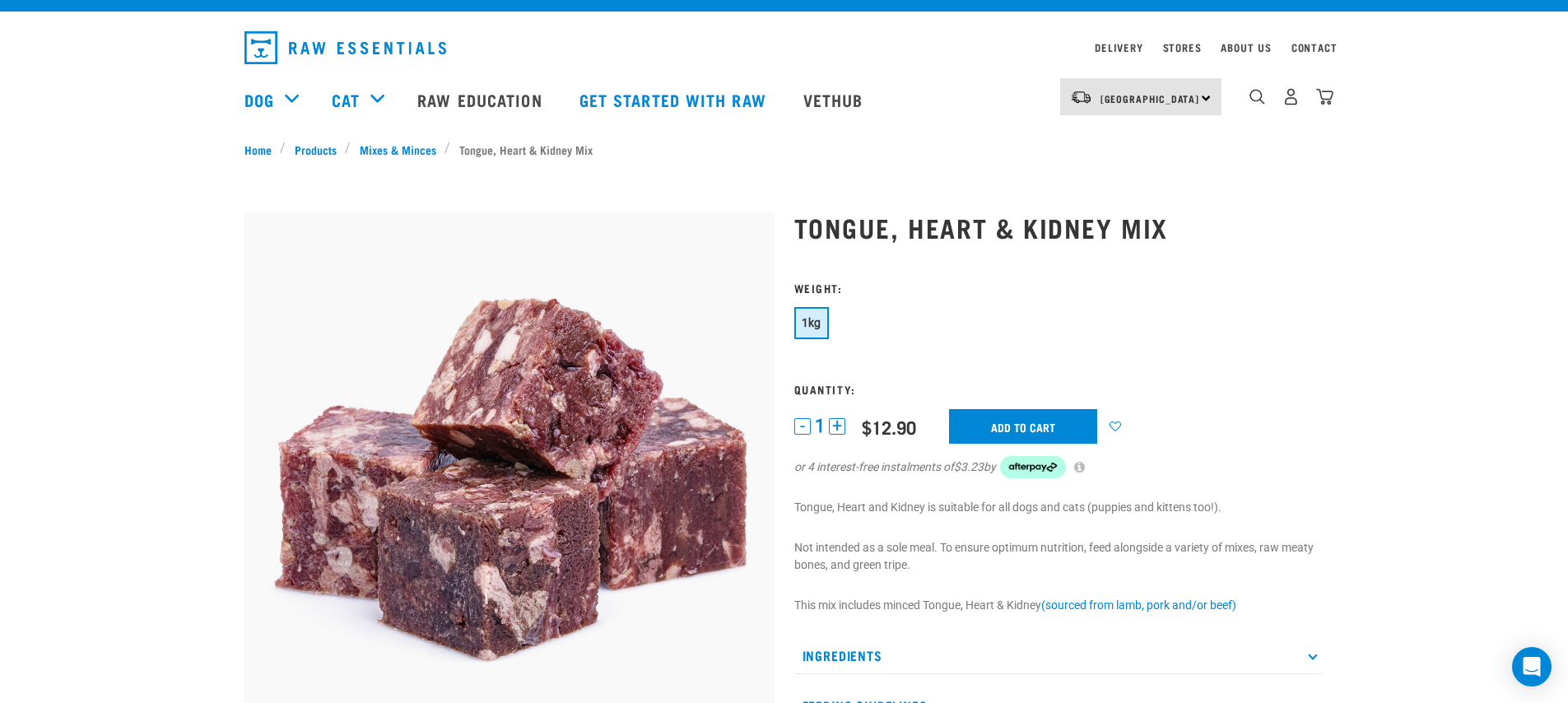
scroll to position [156, 0]
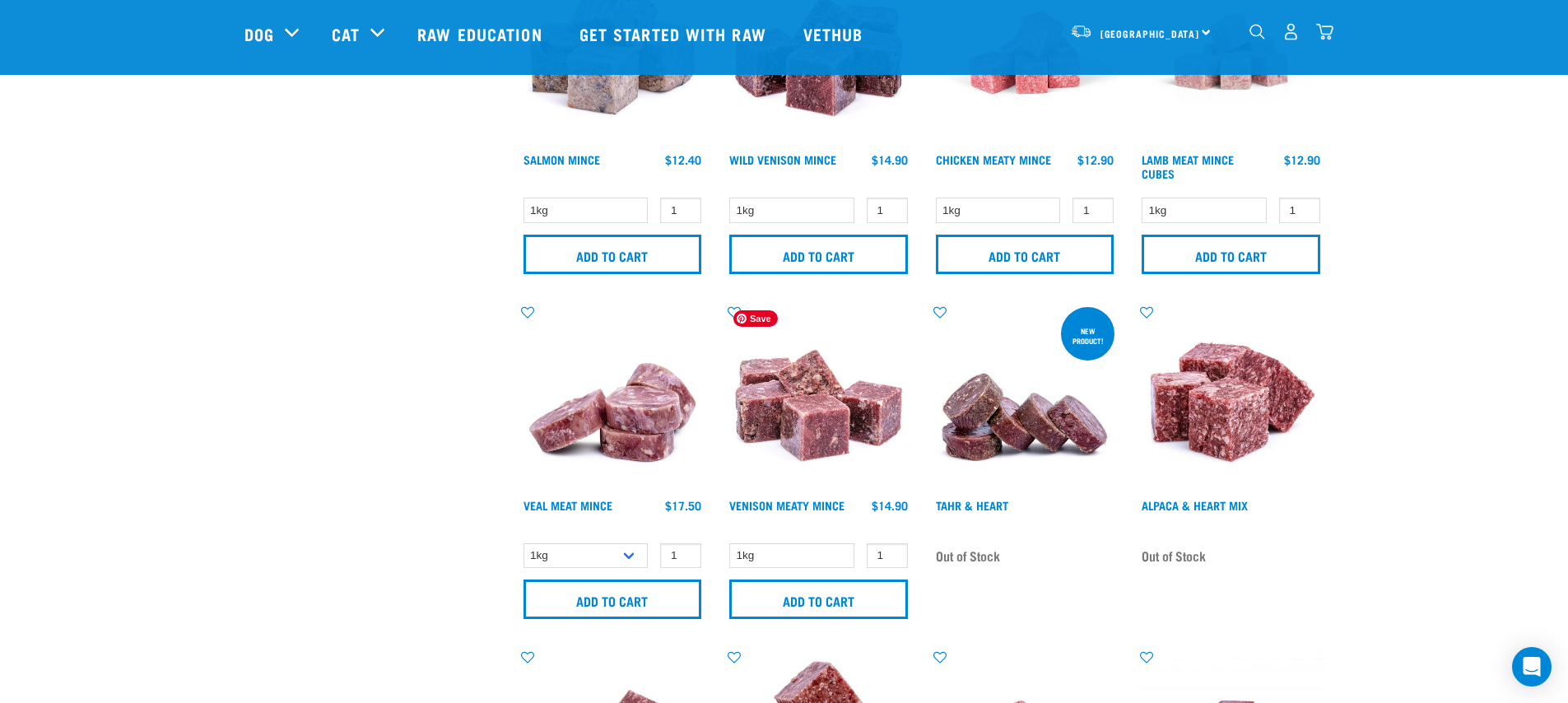
scroll to position [1770, 0]
